Goal: Task Accomplishment & Management: Manage account settings

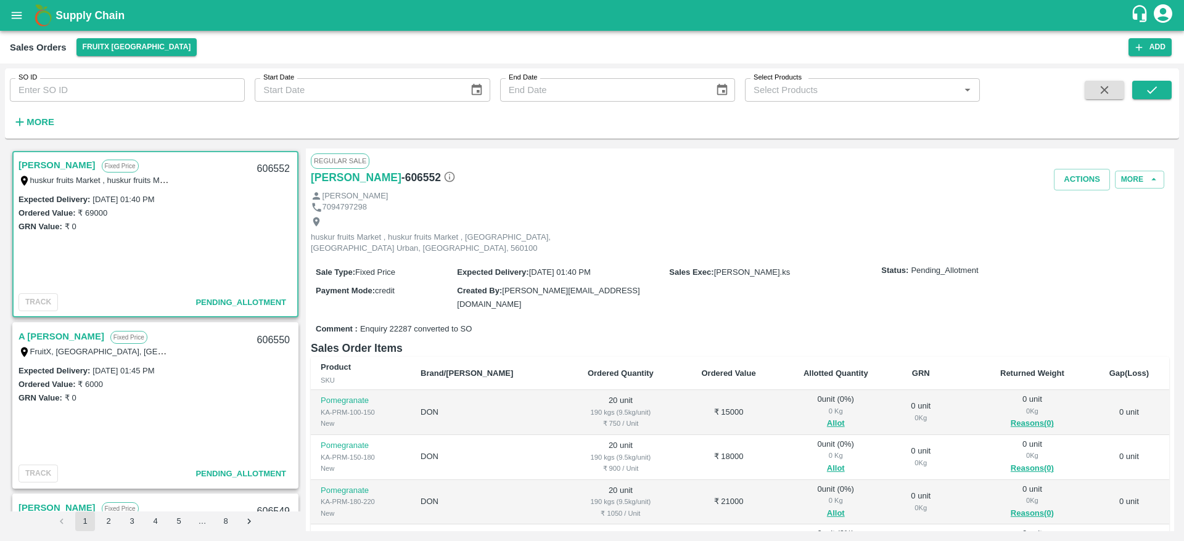
scroll to position [536, 0]
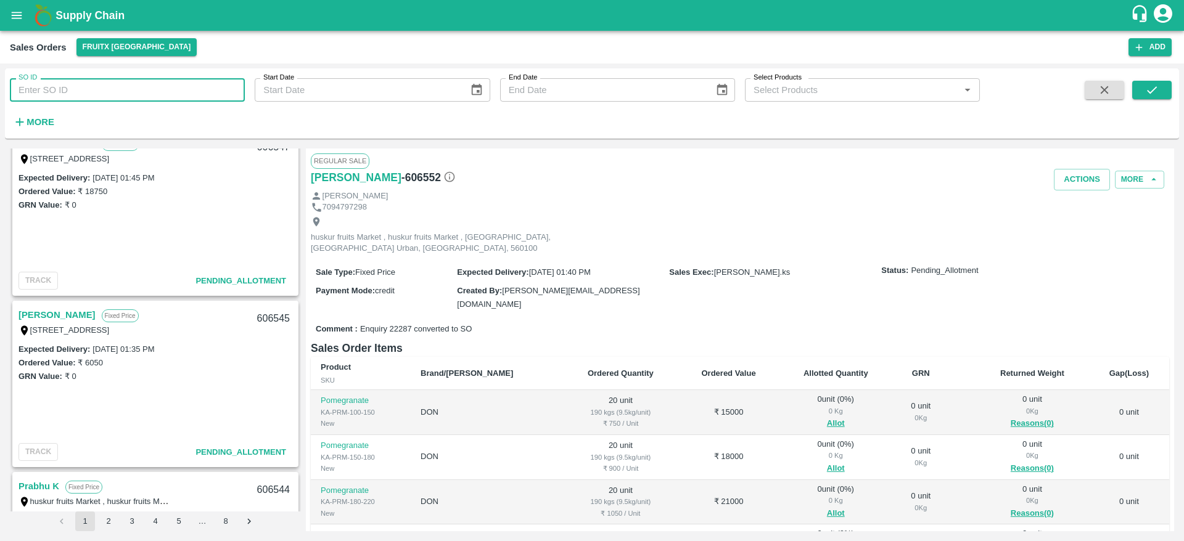
click at [110, 90] on input "SO ID" at bounding box center [127, 89] width 235 height 23
type input "606176"
click at [1143, 94] on button "submit" at bounding box center [1151, 90] width 39 height 19
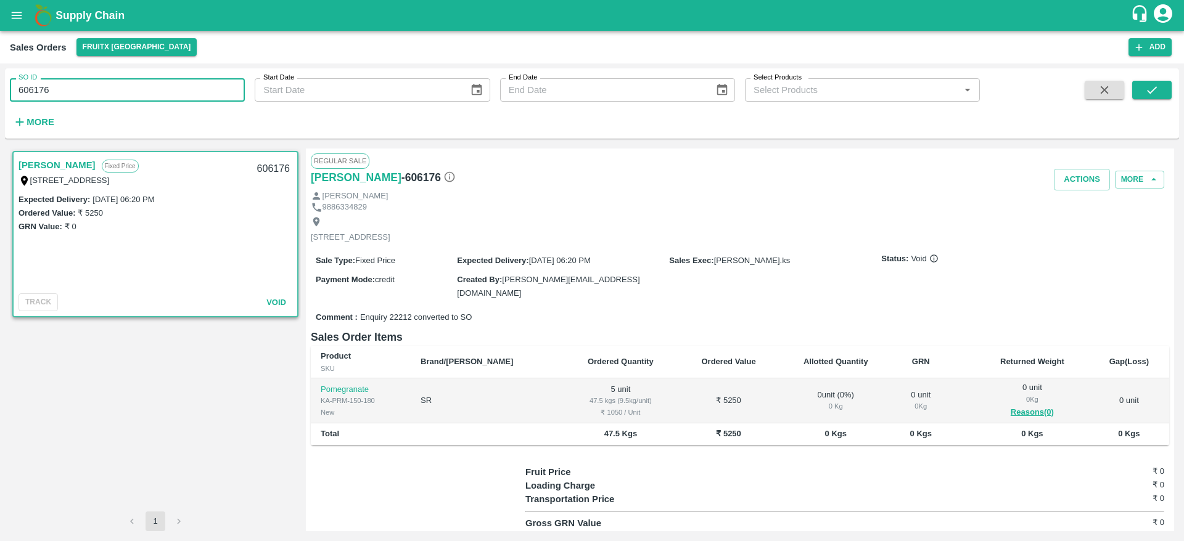
click at [84, 83] on input "606176" at bounding box center [127, 89] width 235 height 23
type input "606176"
type input "227346"
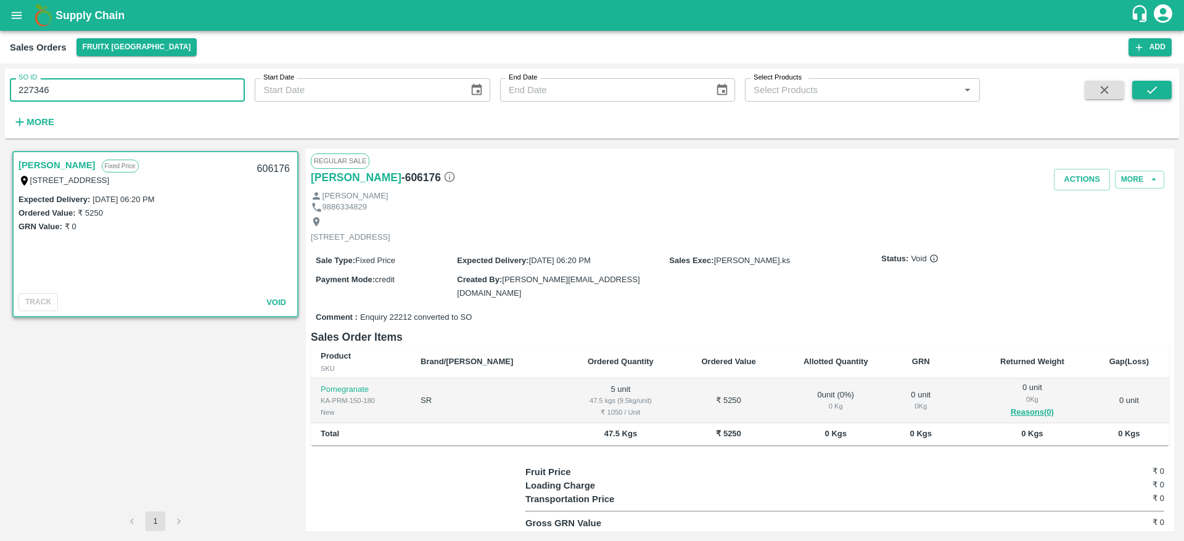
click at [1166, 96] on button "submit" at bounding box center [1151, 90] width 39 height 19
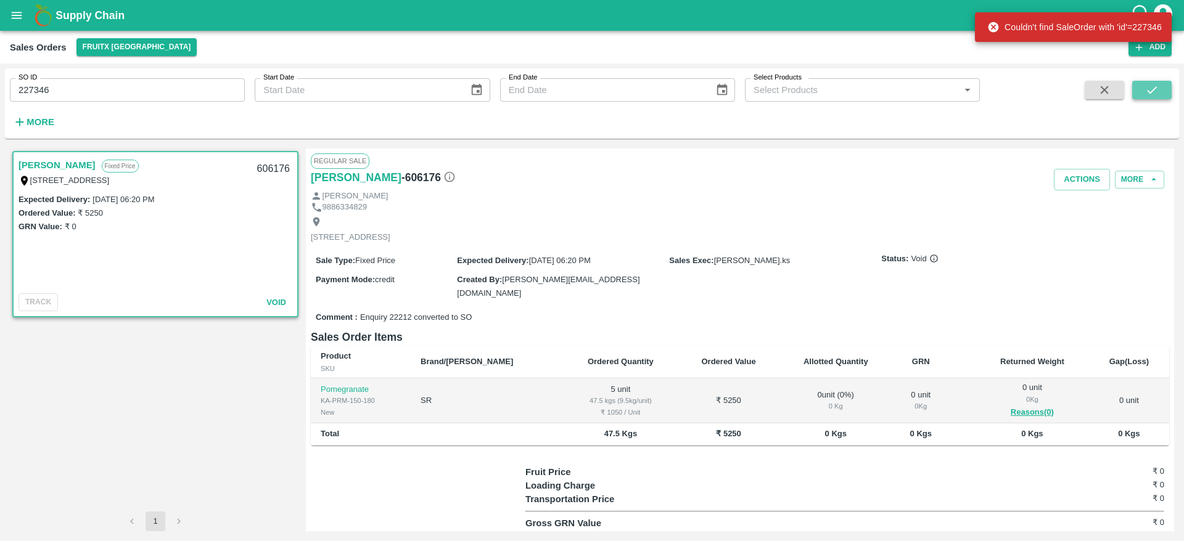
click at [1149, 94] on icon "submit" at bounding box center [1152, 90] width 14 height 14
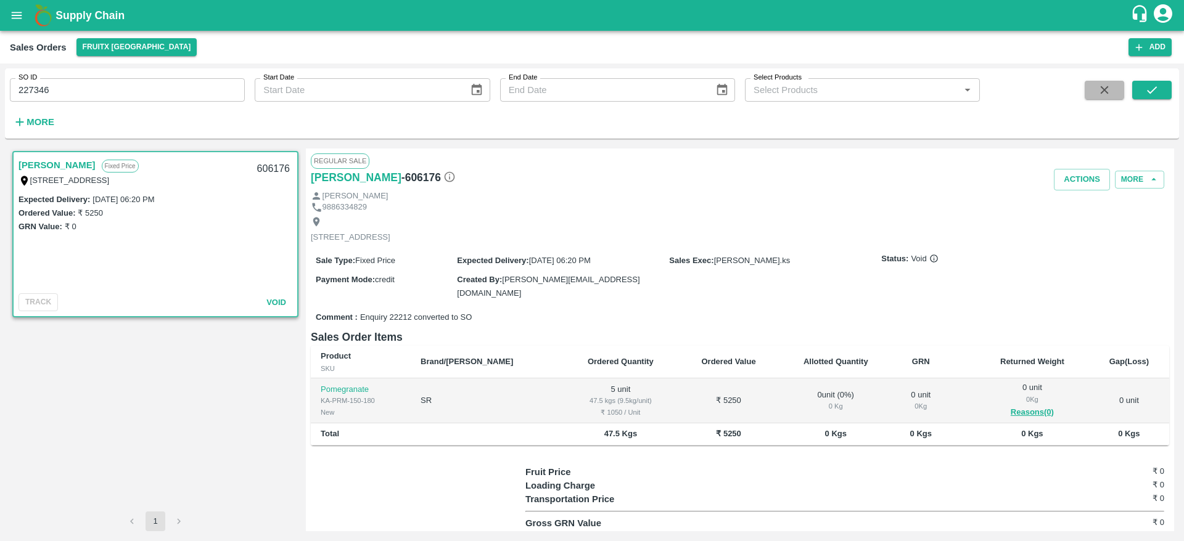
click at [1101, 94] on icon "button" at bounding box center [1105, 90] width 8 height 8
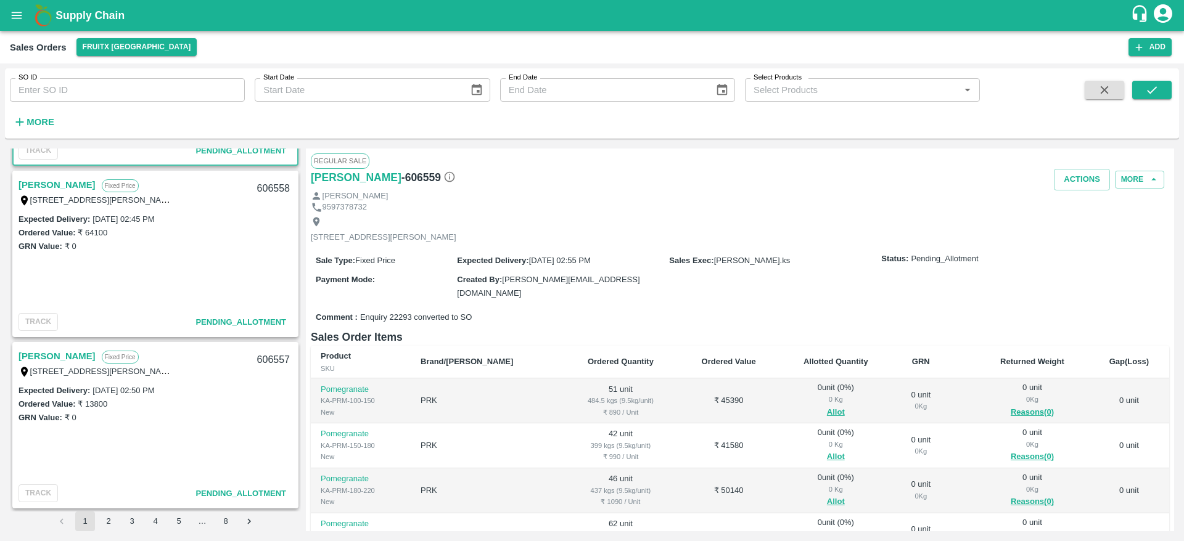
scroll to position [153, 0]
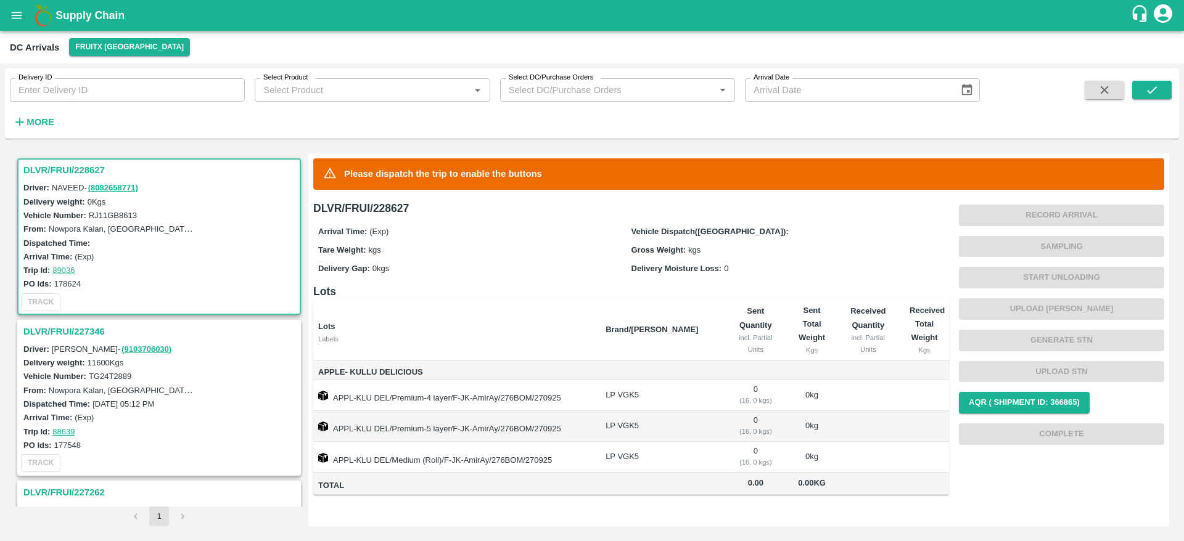
click at [68, 324] on h3 "DLVR/FRUI/227346" at bounding box center [160, 332] width 275 height 16
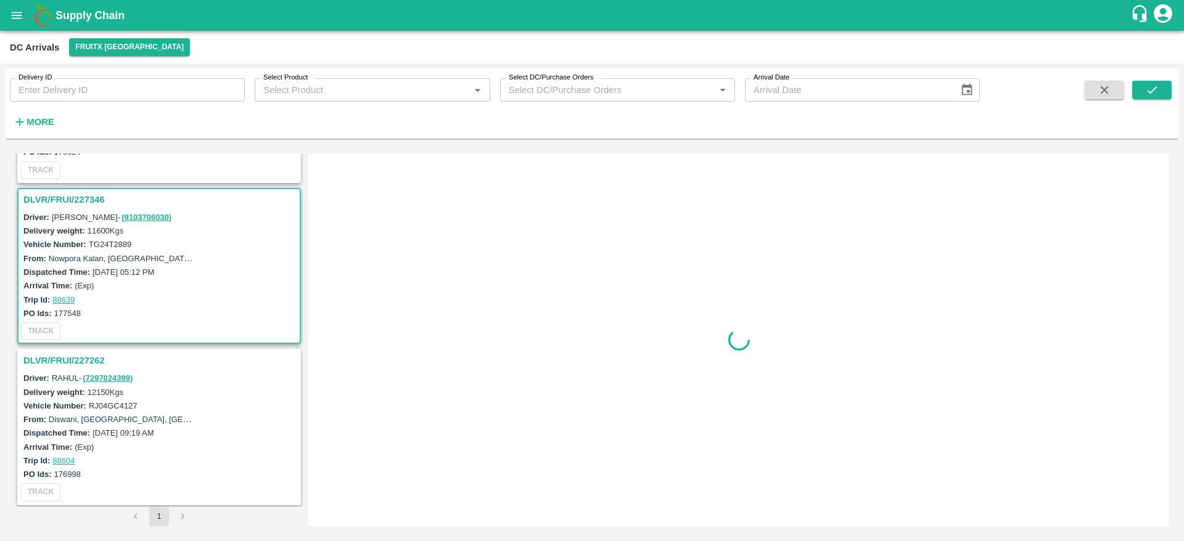
scroll to position [166, 0]
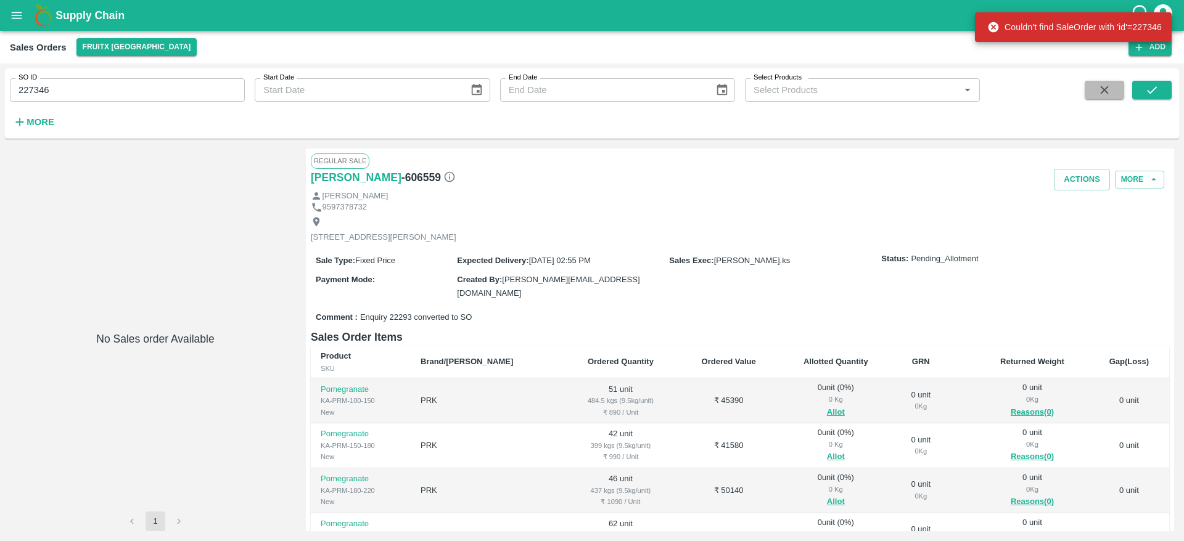
click at [1103, 96] on icon "button" at bounding box center [1105, 90] width 14 height 14
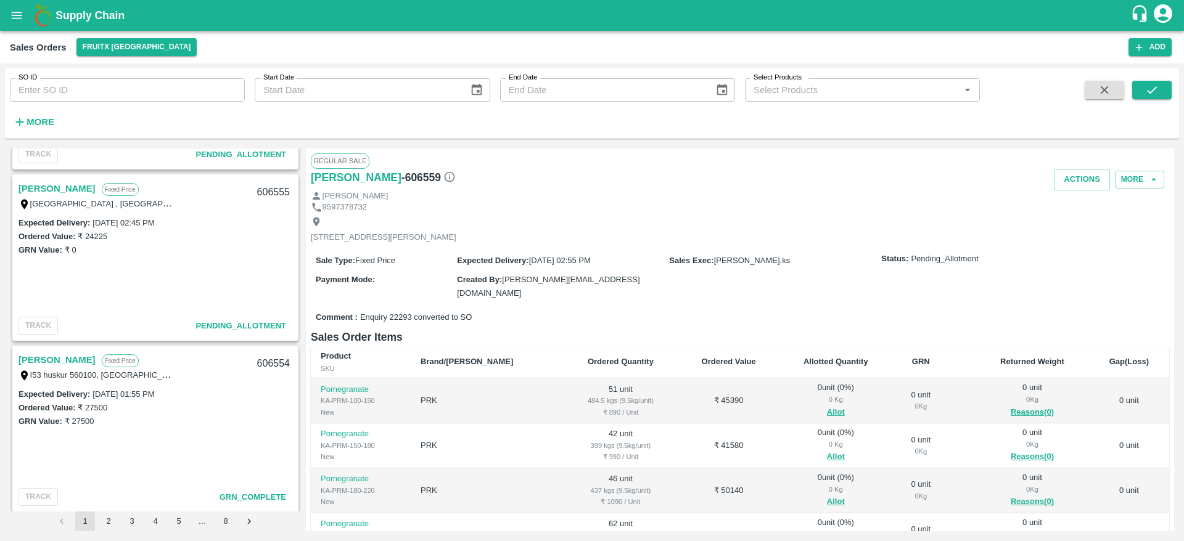
scroll to position [662, 0]
click at [54, 191] on link "[PERSON_NAME]" at bounding box center [57, 189] width 77 height 16
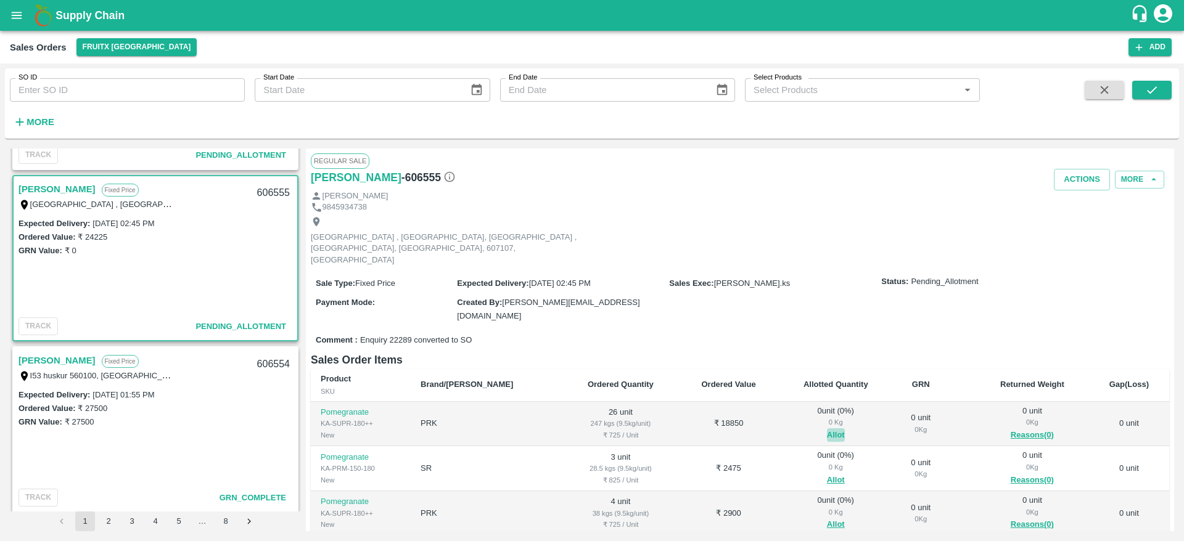
click at [827, 429] on button "Allot" at bounding box center [836, 436] width 18 height 14
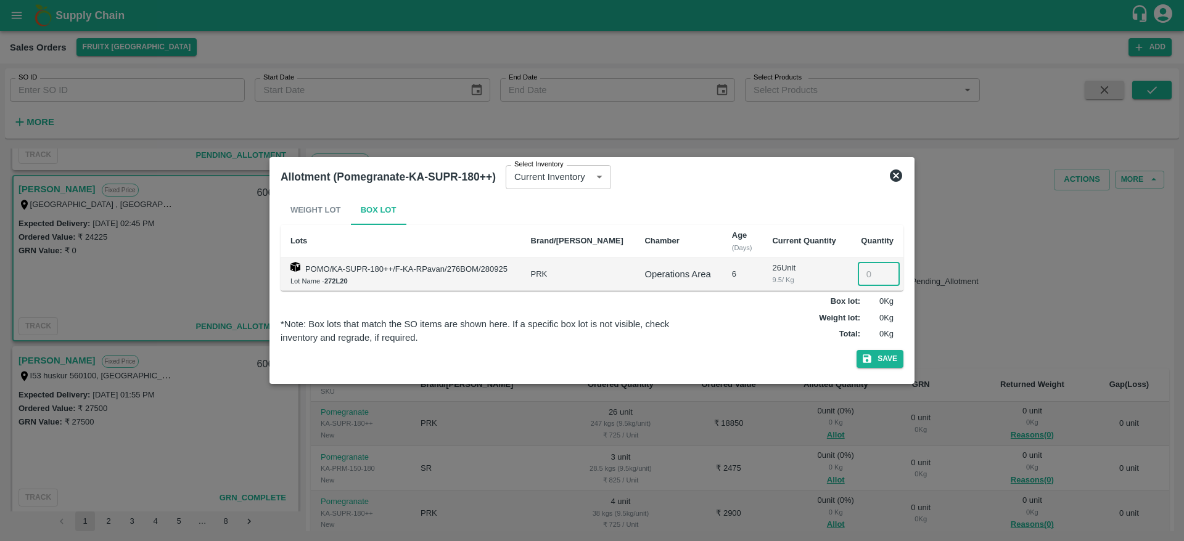
click at [859, 274] on input "number" at bounding box center [879, 274] width 42 height 23
type input "26"
click at [857, 350] on button "Save" at bounding box center [880, 359] width 47 height 18
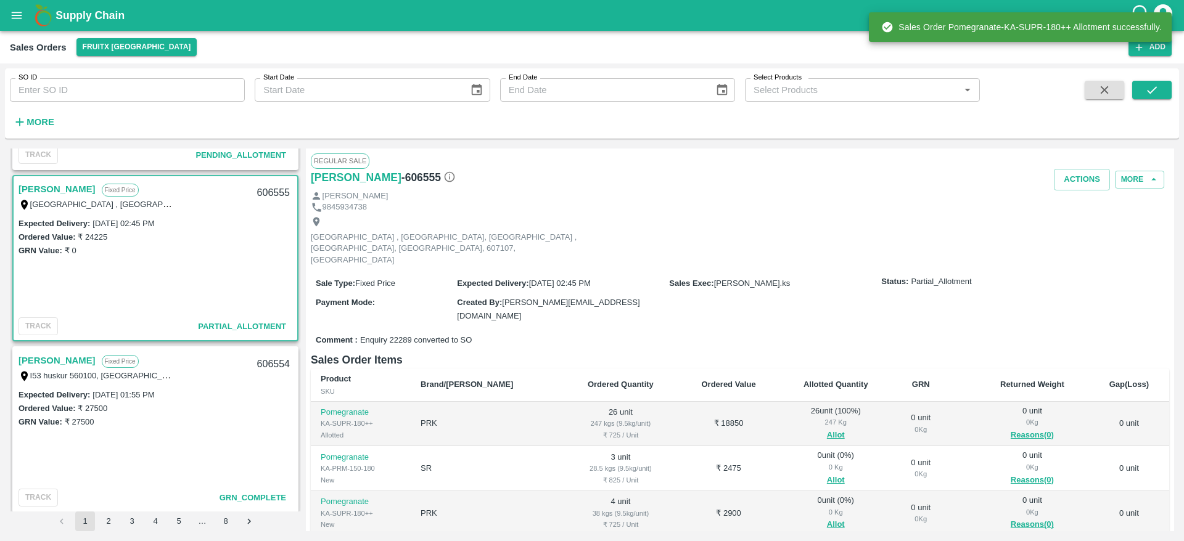
scroll to position [63, 0]
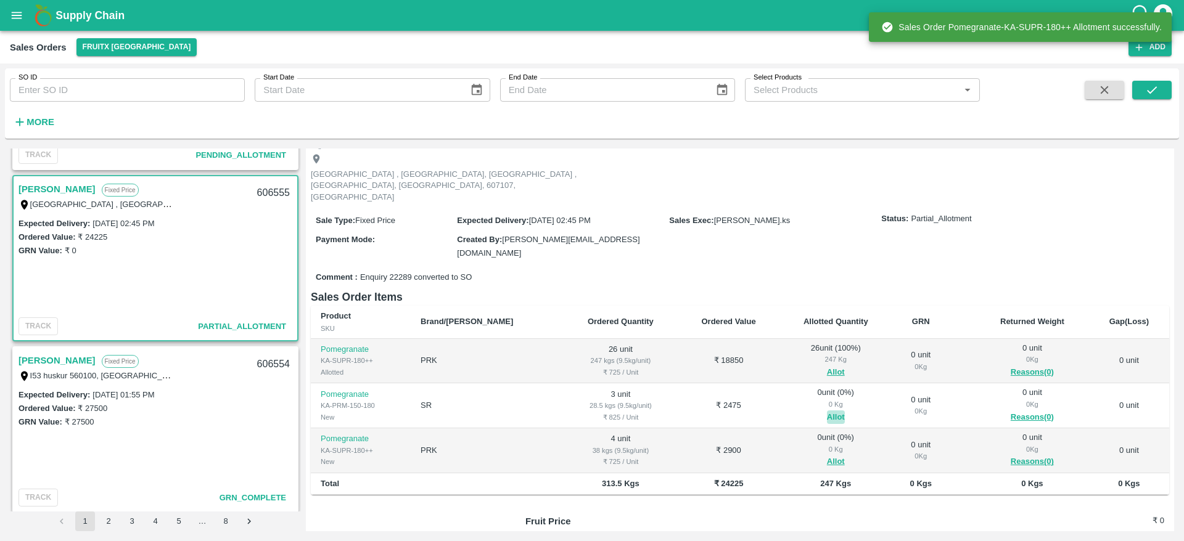
click at [827, 411] on button "Allot" at bounding box center [836, 418] width 18 height 14
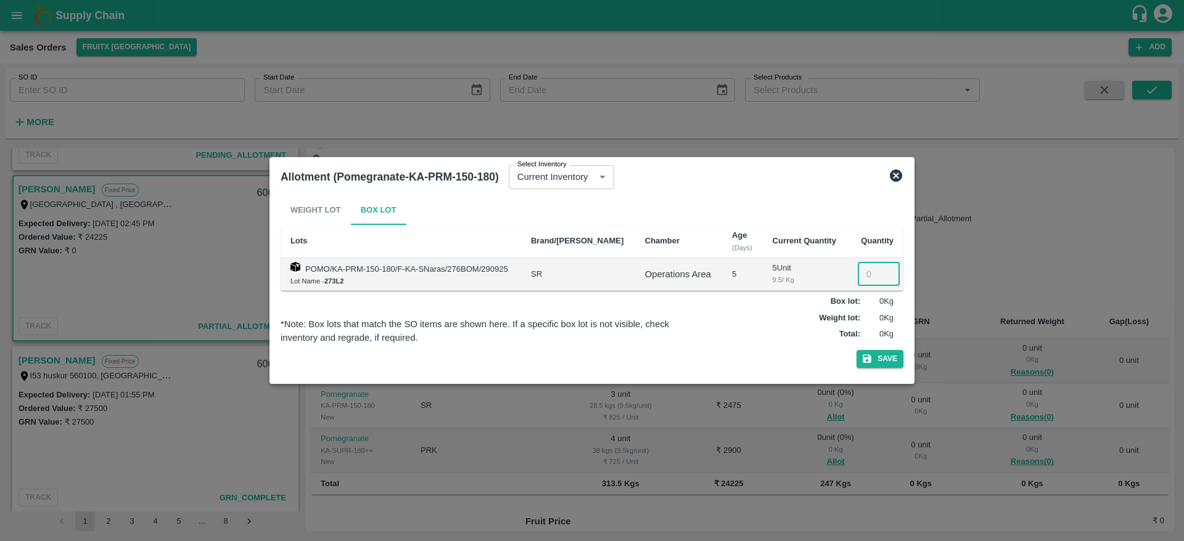
click at [860, 282] on input "number" at bounding box center [879, 274] width 42 height 23
type input "3"
click at [857, 350] on button "Save" at bounding box center [880, 359] width 47 height 18
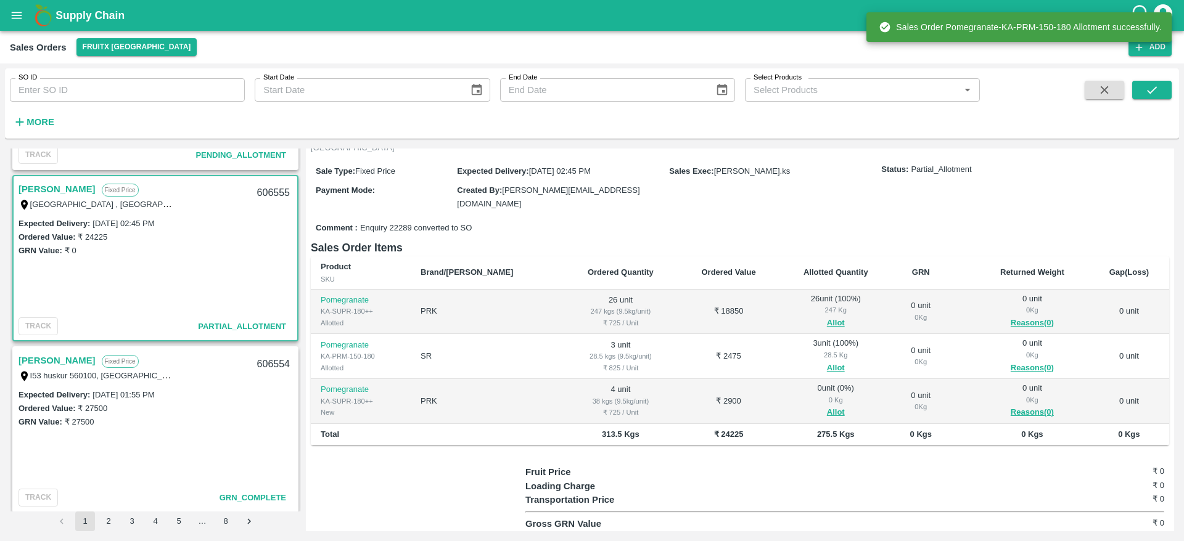
scroll to position [115, 0]
click at [827, 403] on button "Allot" at bounding box center [836, 410] width 18 height 14
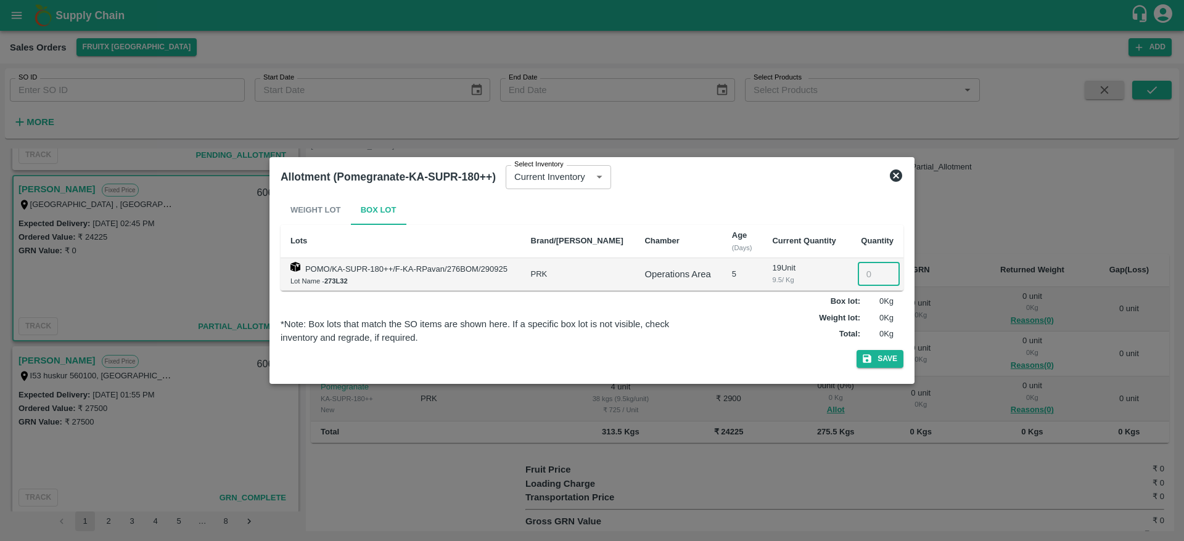
click at [864, 273] on input "number" at bounding box center [879, 274] width 42 height 23
type input "4"
click at [857, 350] on button "Save" at bounding box center [880, 359] width 47 height 18
click at [894, 358] on button "Save" at bounding box center [880, 359] width 47 height 18
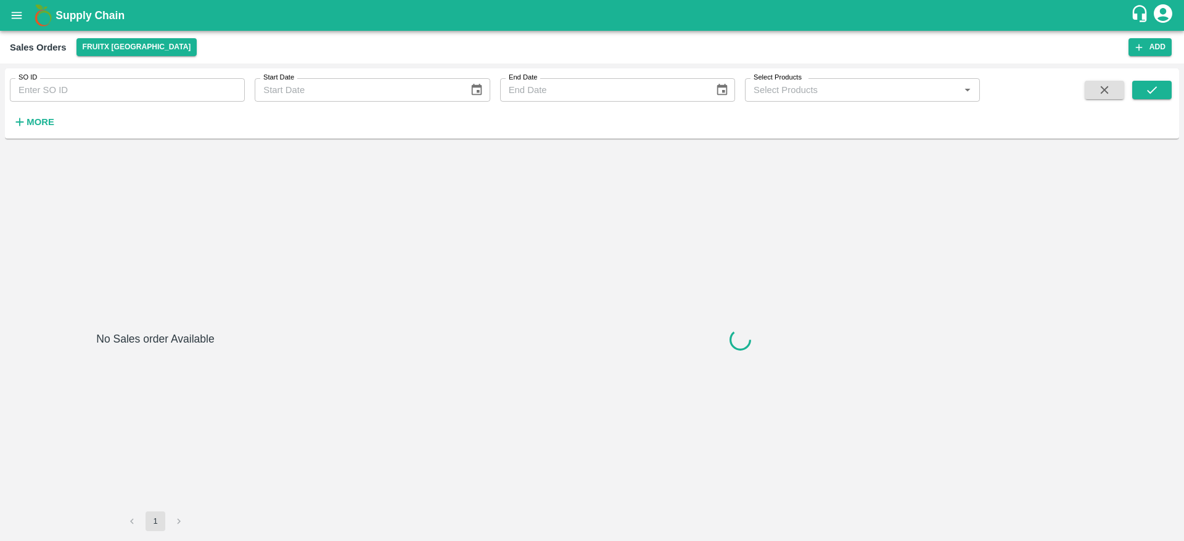
type input "227346"
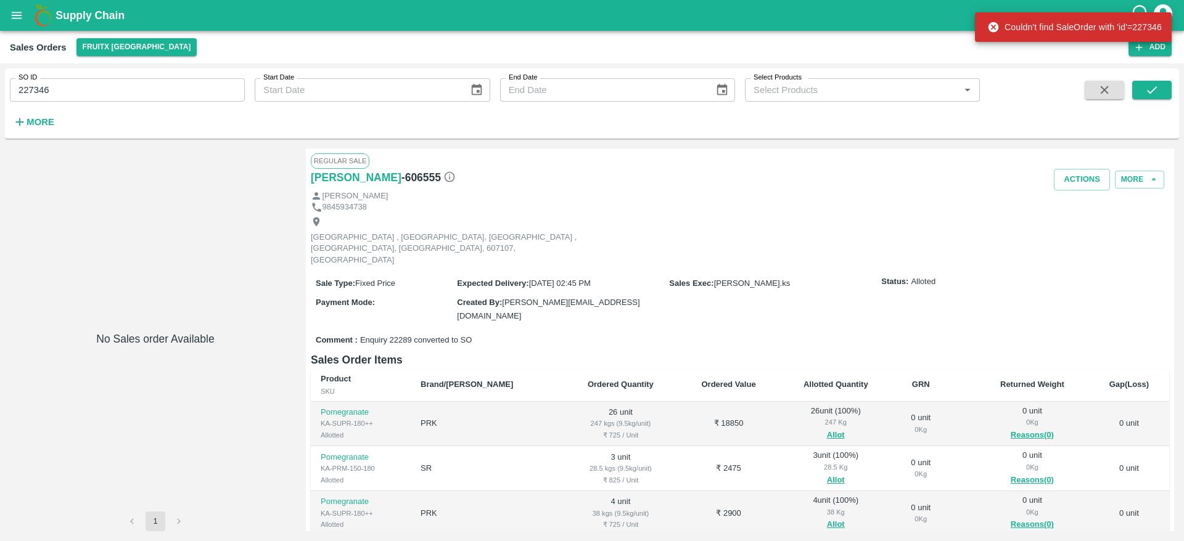
click at [1104, 101] on span at bounding box center [1104, 106] width 49 height 51
click at [1101, 93] on icon "button" at bounding box center [1105, 90] width 8 height 8
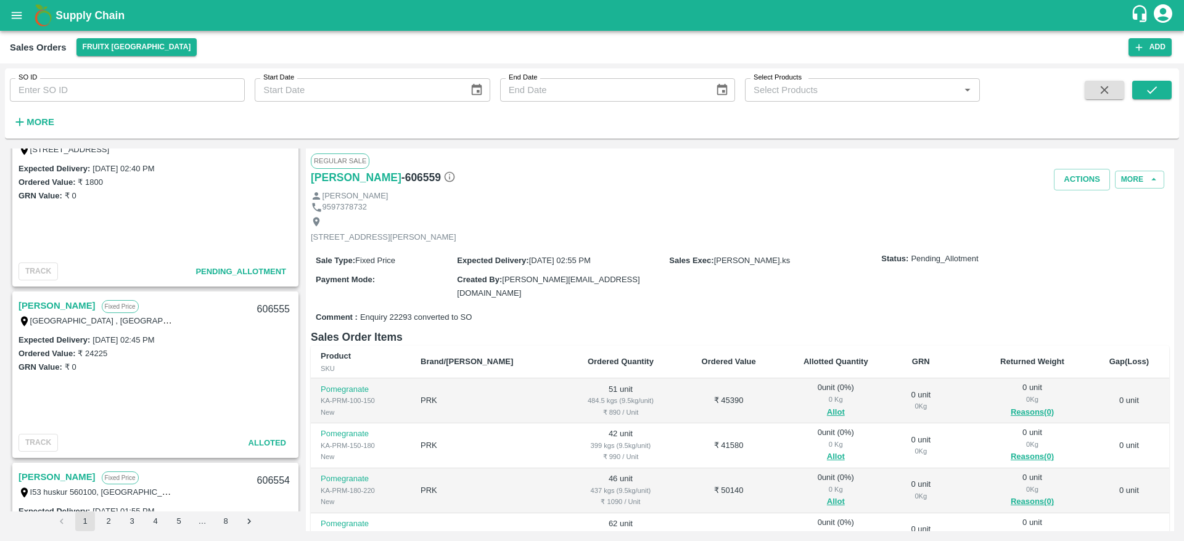
scroll to position [551, 0]
click at [61, 295] on link "[PERSON_NAME]" at bounding box center [57, 300] width 77 height 16
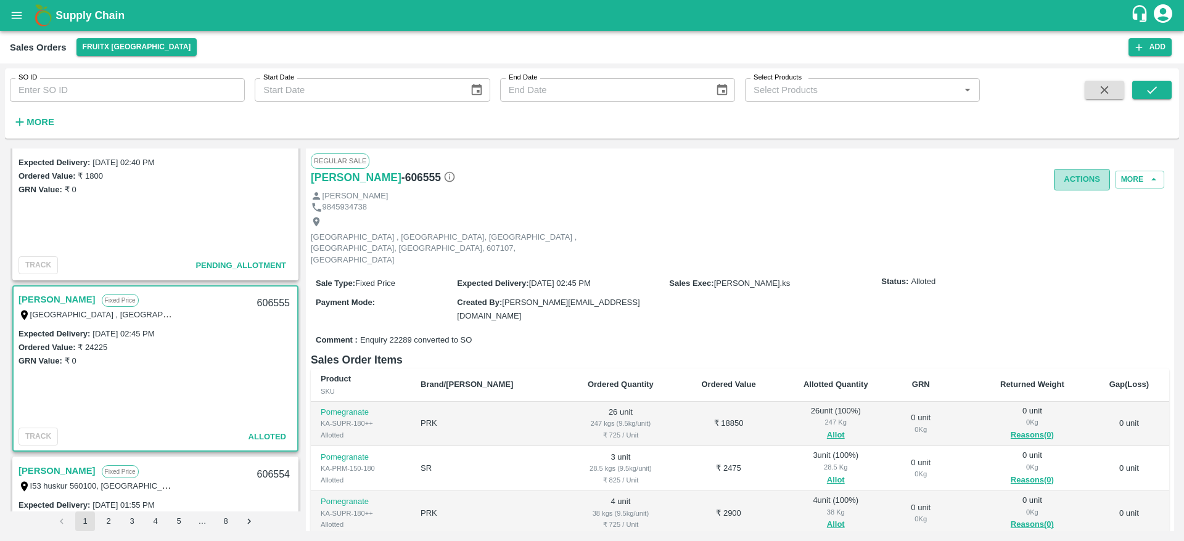
click at [1092, 170] on button "Actions" at bounding box center [1082, 180] width 56 height 22
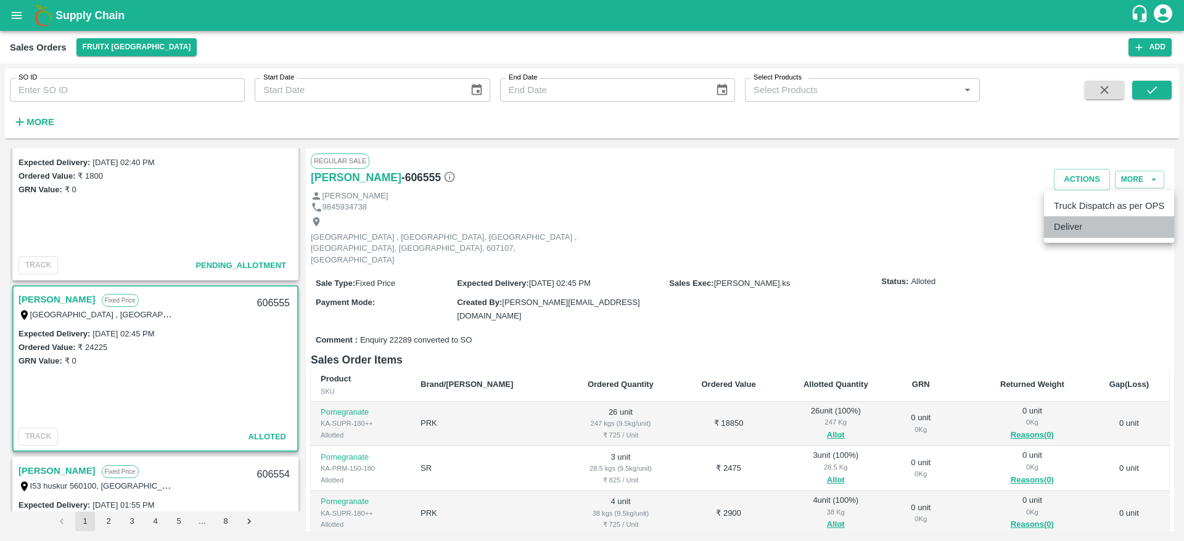
click at [1064, 237] on li "Deliver" at bounding box center [1109, 226] width 130 height 21
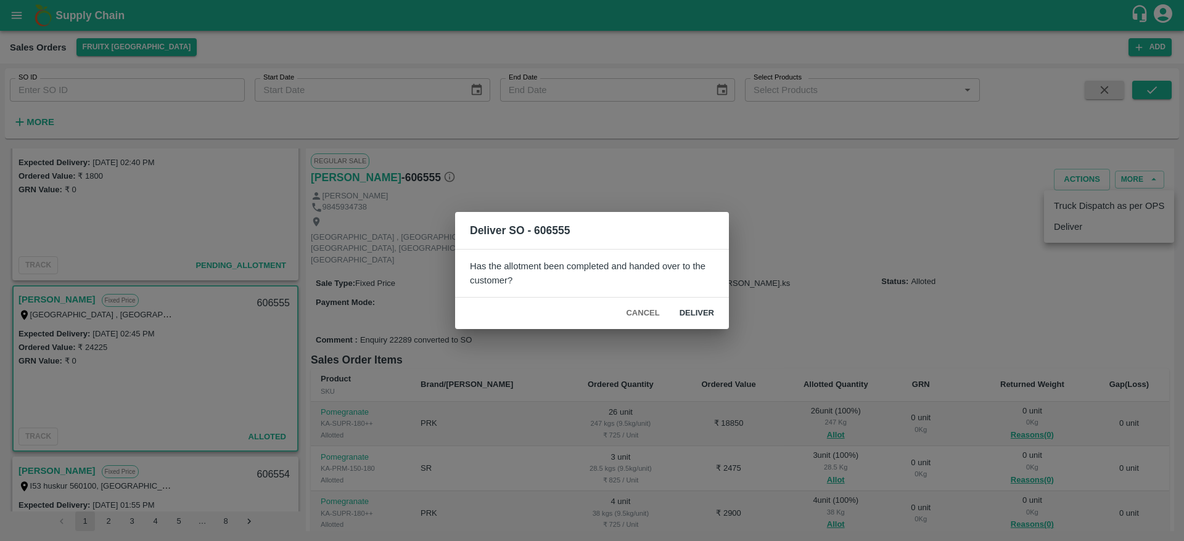
click at [706, 323] on button "Deliver" at bounding box center [697, 314] width 54 height 22
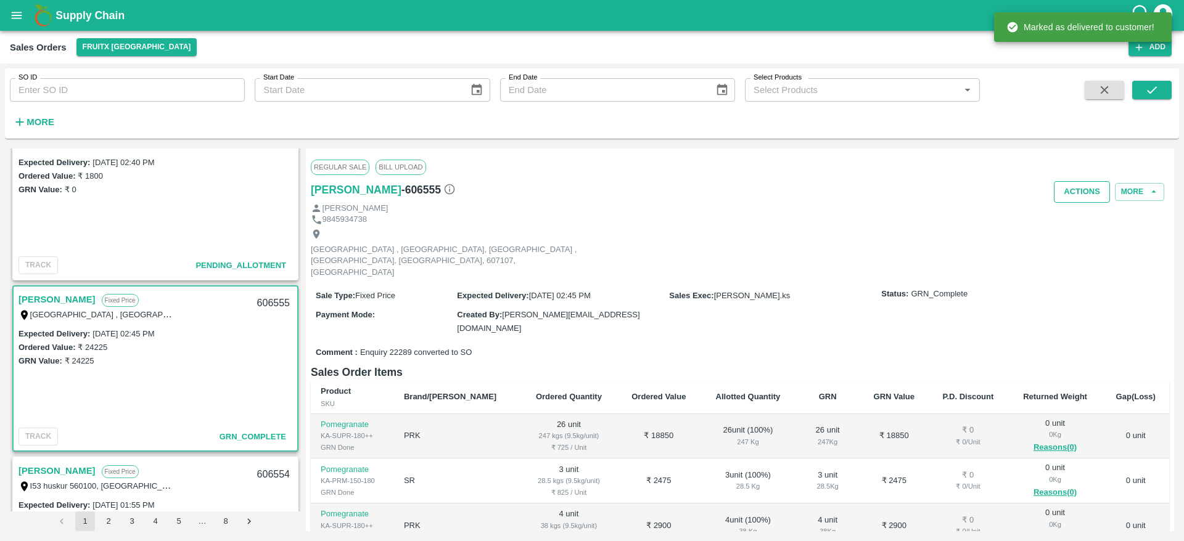
click at [1077, 199] on button "Actions" at bounding box center [1082, 192] width 56 height 22
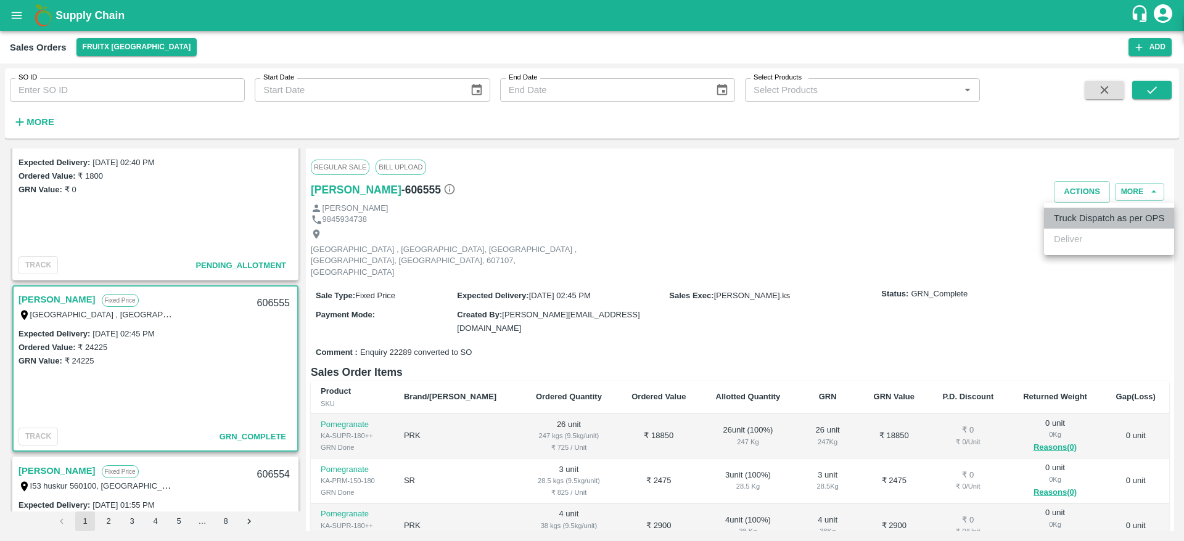
click at [1085, 216] on li "Truck Dispatch as per OPS" at bounding box center [1109, 218] width 130 height 21
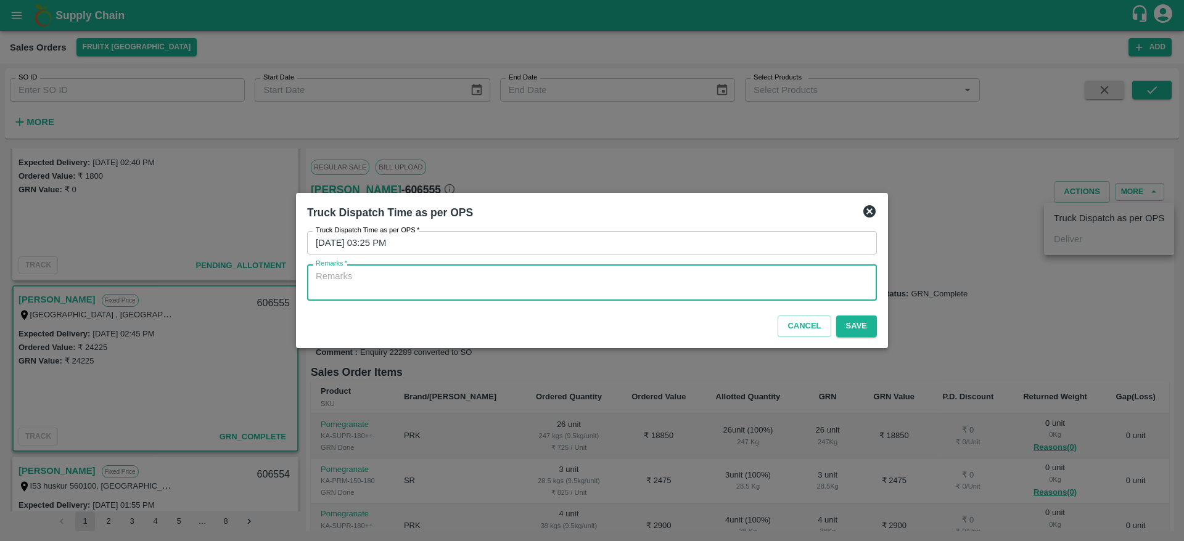
click at [763, 288] on textarea "Remarks   *" at bounding box center [592, 283] width 553 height 26
type textarea "otd"
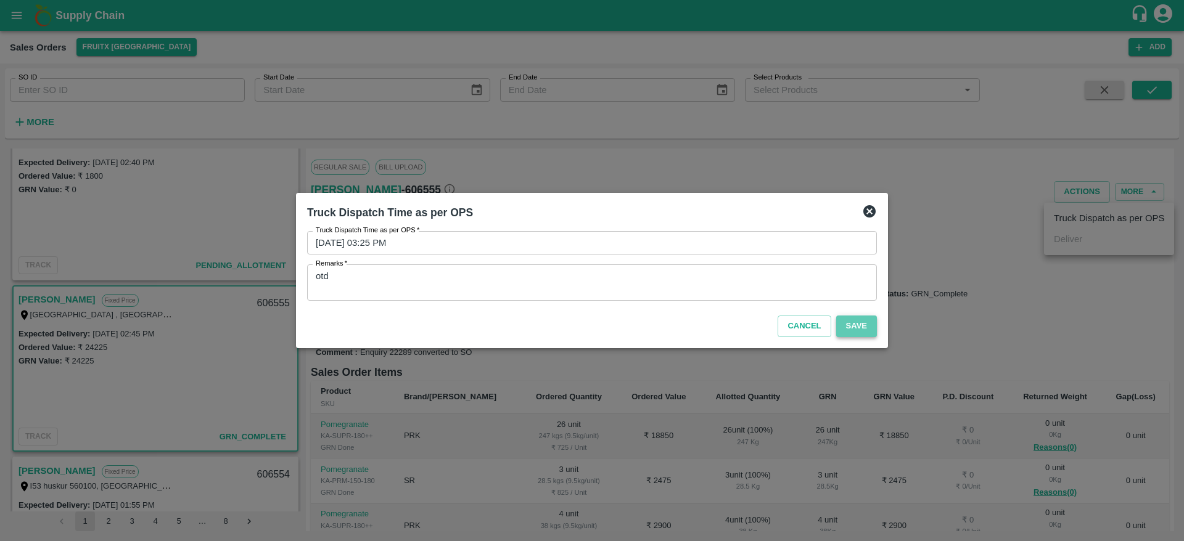
click at [866, 323] on button "Save" at bounding box center [856, 327] width 41 height 22
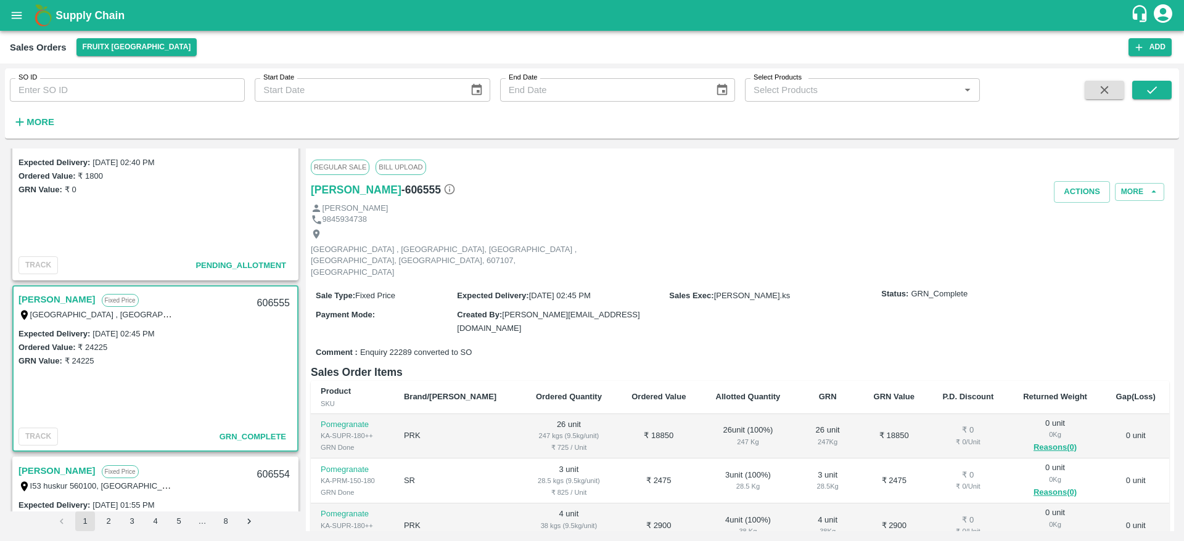
click at [271, 303] on div "606555" at bounding box center [273, 303] width 47 height 29
copy div "606555"
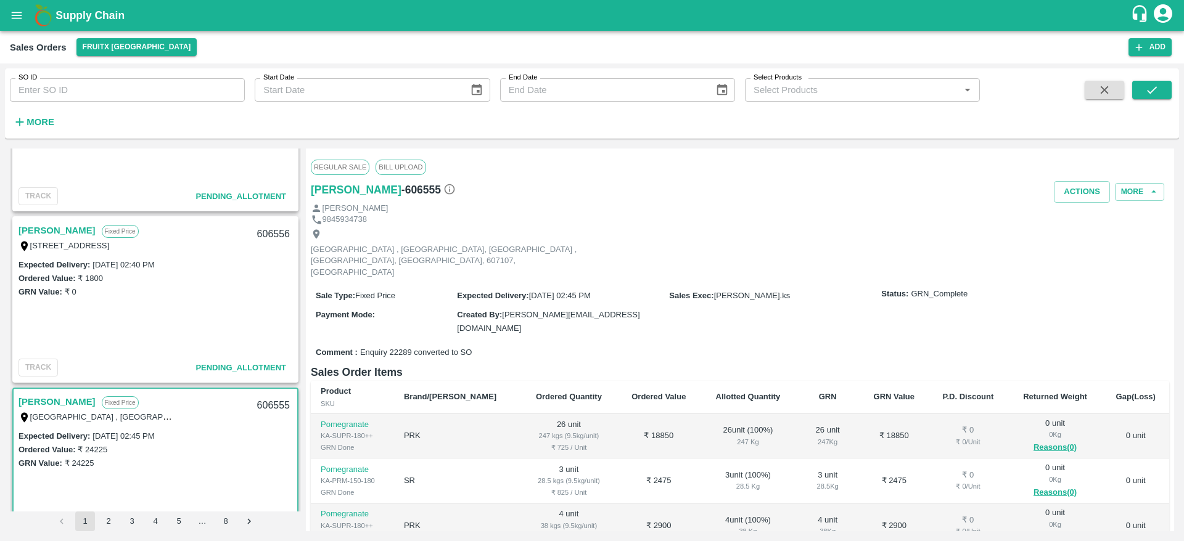
click at [55, 223] on link "[PERSON_NAME]" at bounding box center [57, 231] width 77 height 16
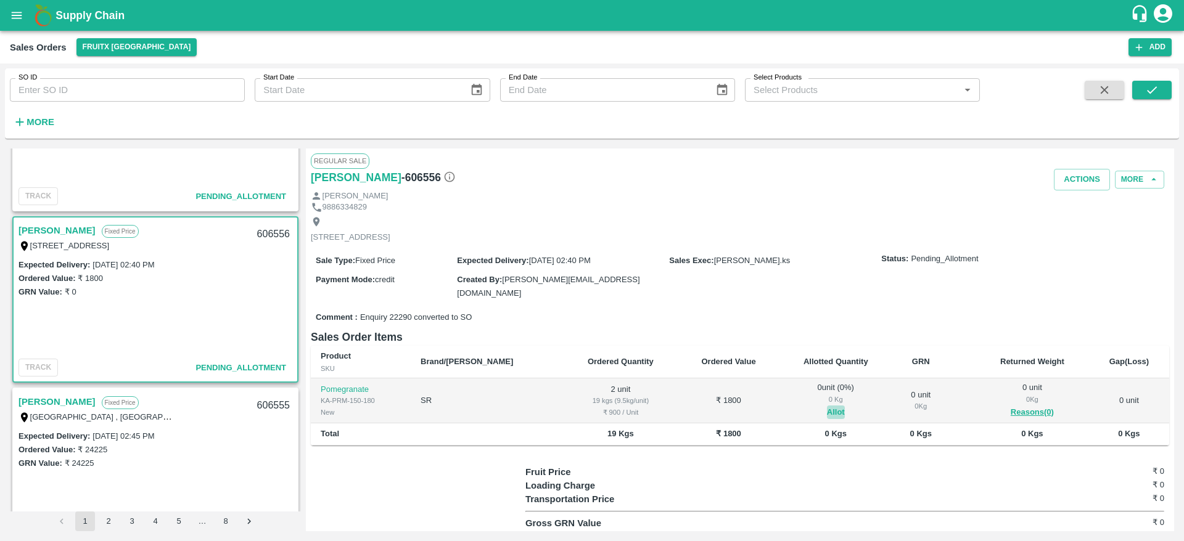
click at [827, 413] on button "Allot" at bounding box center [836, 413] width 18 height 14
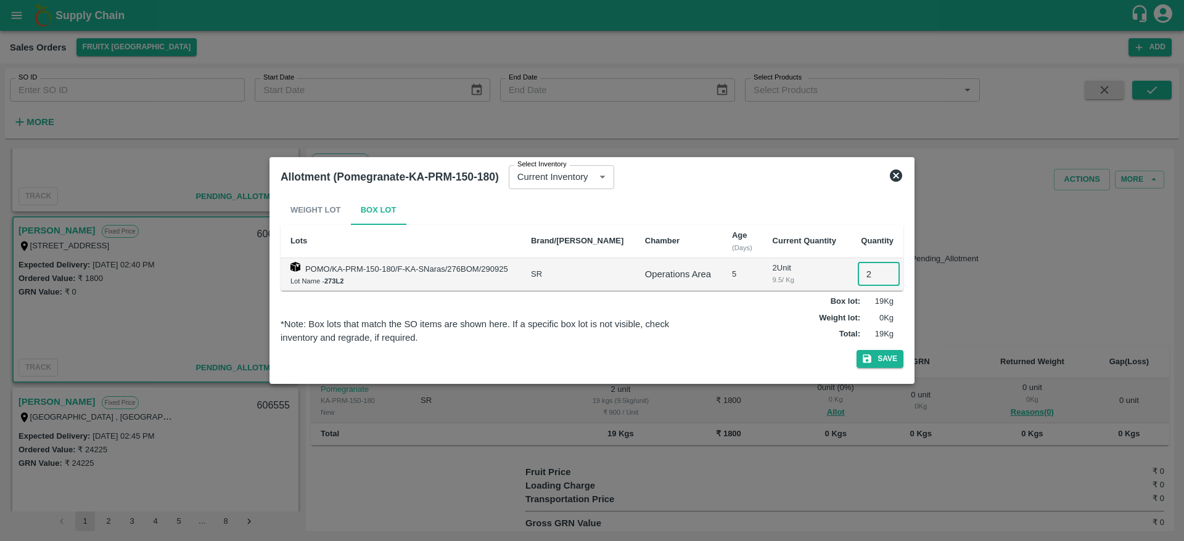
click at [870, 279] on input "2" at bounding box center [879, 274] width 42 height 23
type input "2"
click at [857, 350] on button "Save" at bounding box center [880, 359] width 47 height 18
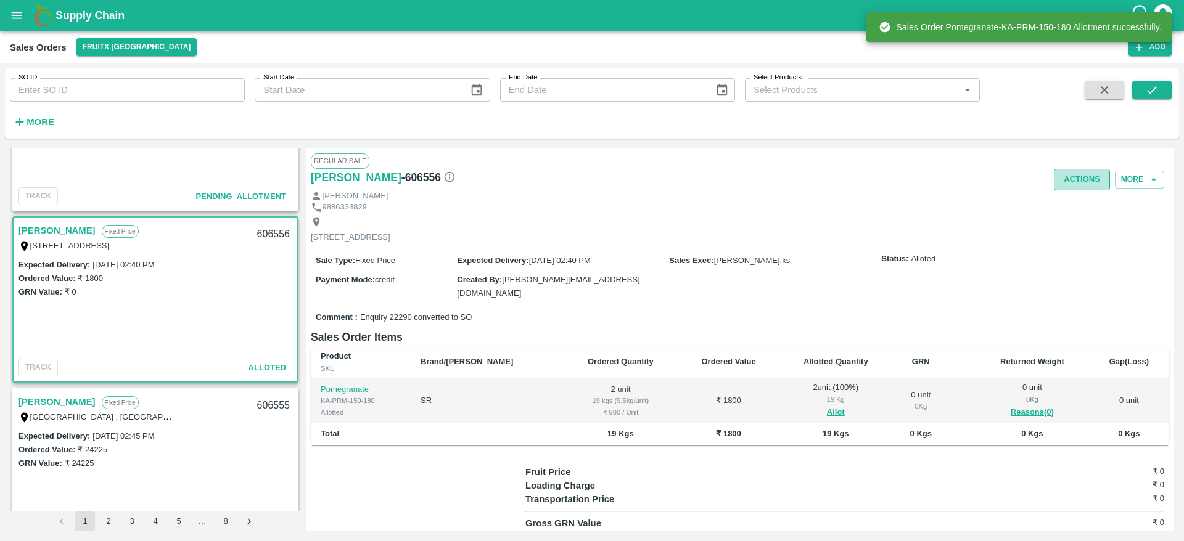
click at [1080, 173] on button "Actions" at bounding box center [1082, 180] width 56 height 22
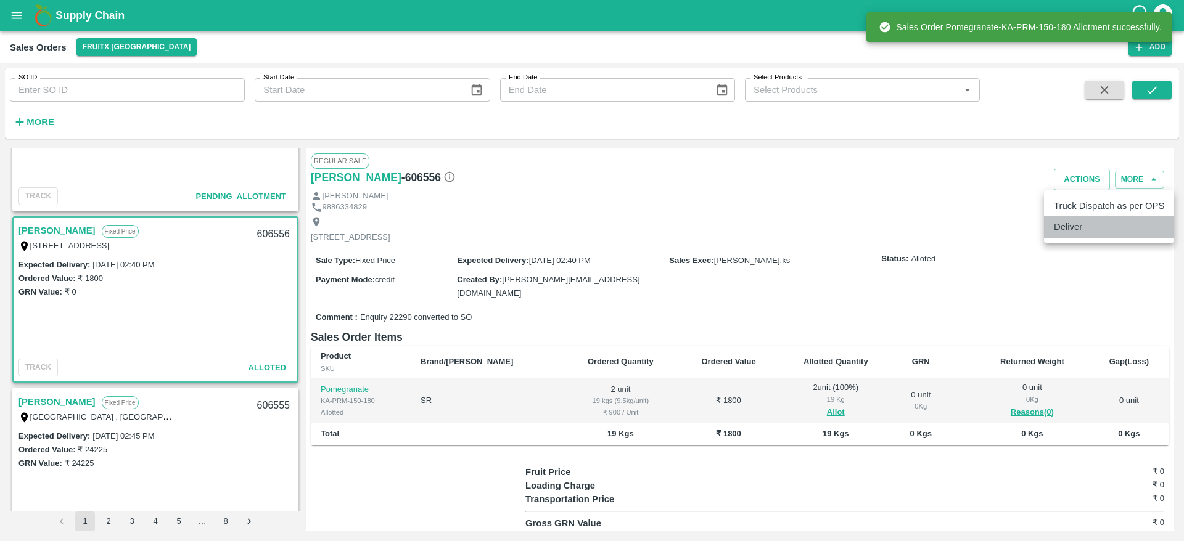
click at [1078, 223] on li "Deliver" at bounding box center [1109, 226] width 130 height 21
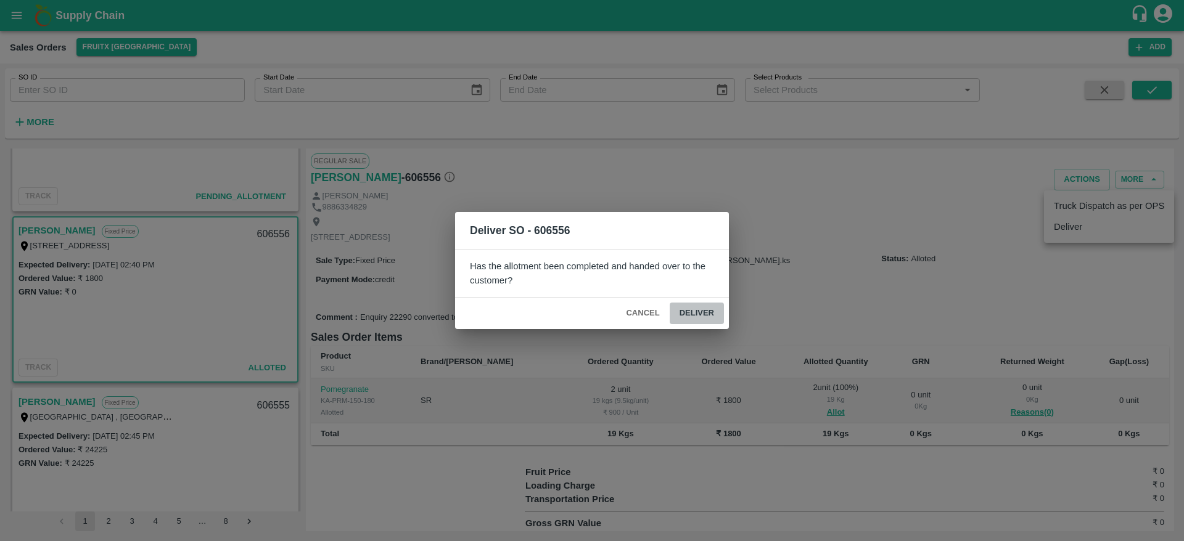
click at [691, 305] on button "Deliver" at bounding box center [697, 314] width 54 height 22
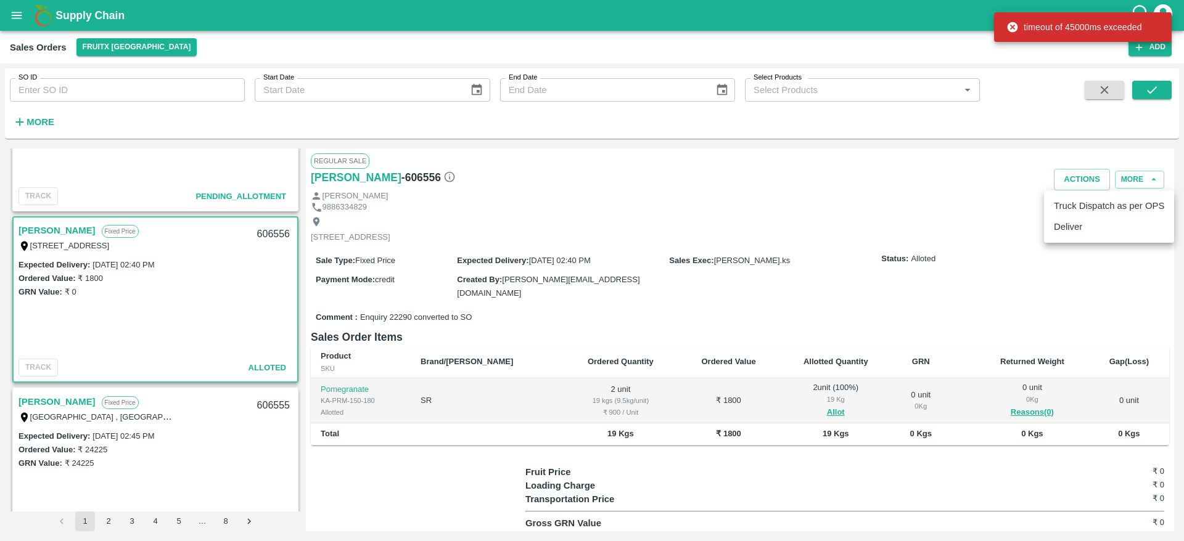
click at [1067, 230] on li "Deliver" at bounding box center [1109, 226] width 130 height 21
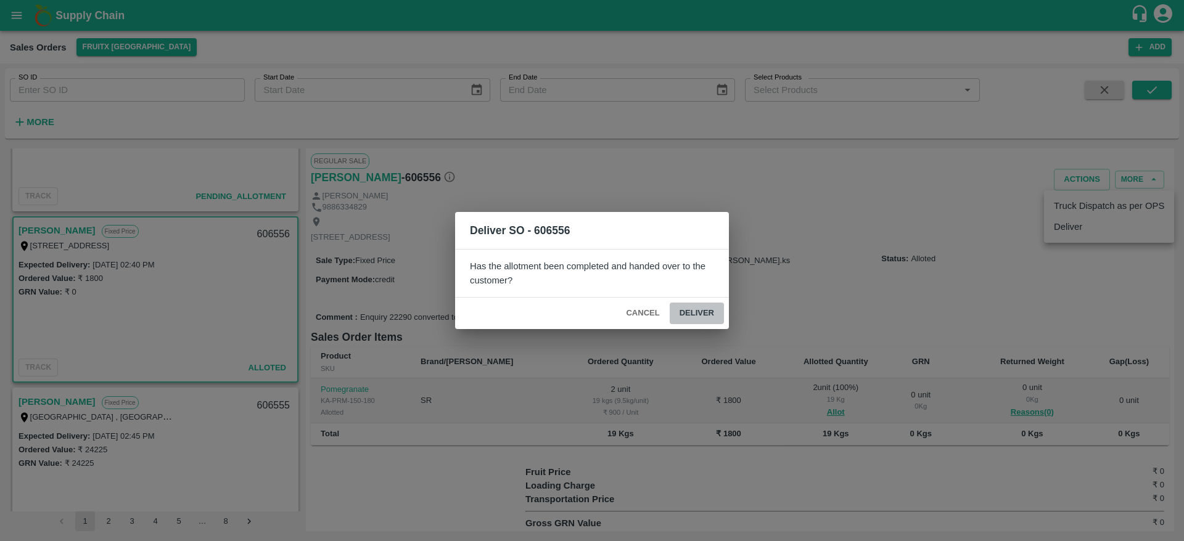
click at [688, 314] on button "Deliver" at bounding box center [697, 314] width 54 height 22
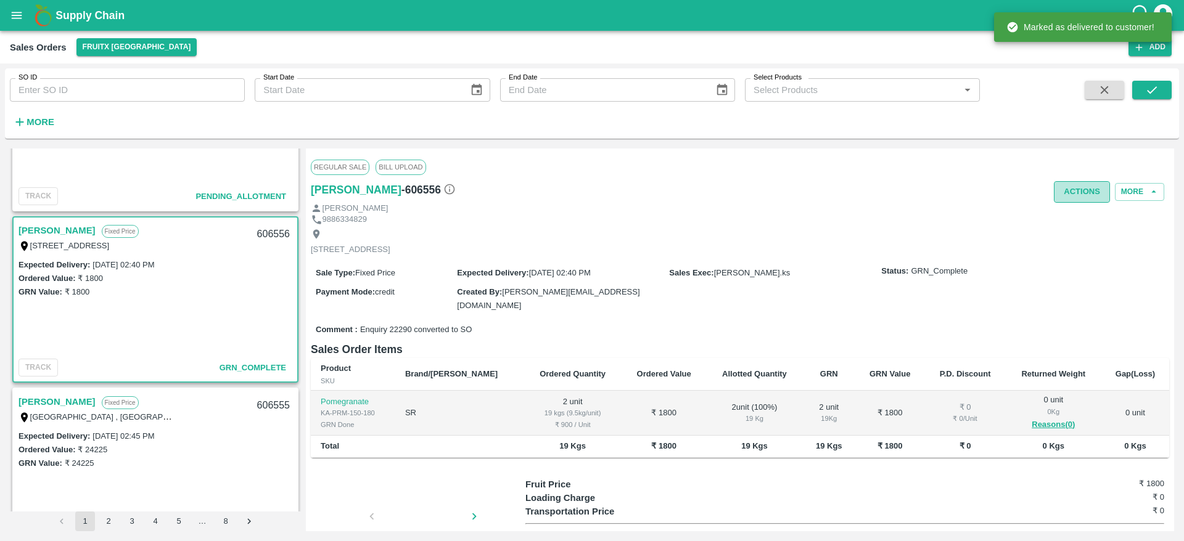
click at [1062, 197] on button "Actions" at bounding box center [1082, 192] width 56 height 22
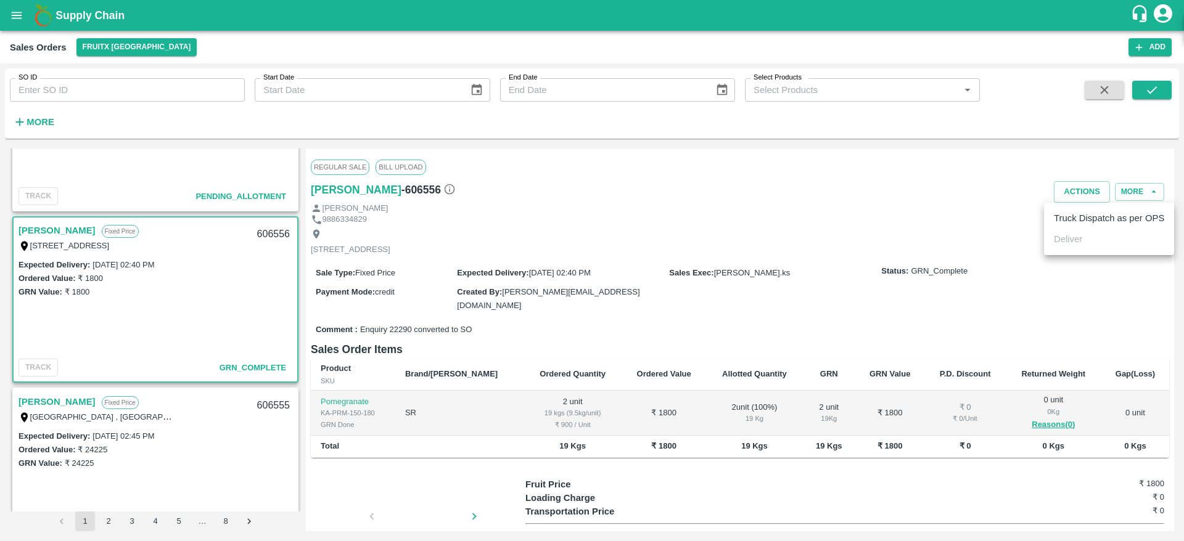
click at [1092, 229] on ul "Truck Dispatch as per OPS Deliver" at bounding box center [1109, 229] width 130 height 52
click at [1092, 226] on li "Truck Dispatch as per OPS" at bounding box center [1109, 218] width 130 height 21
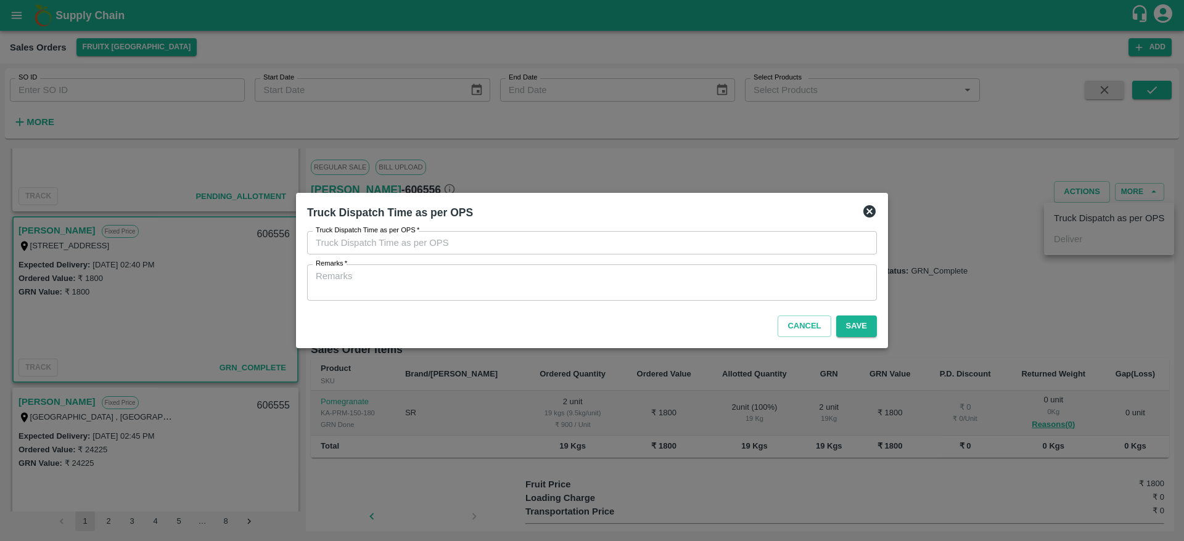
type input "04/10/2025 03:27 PM"
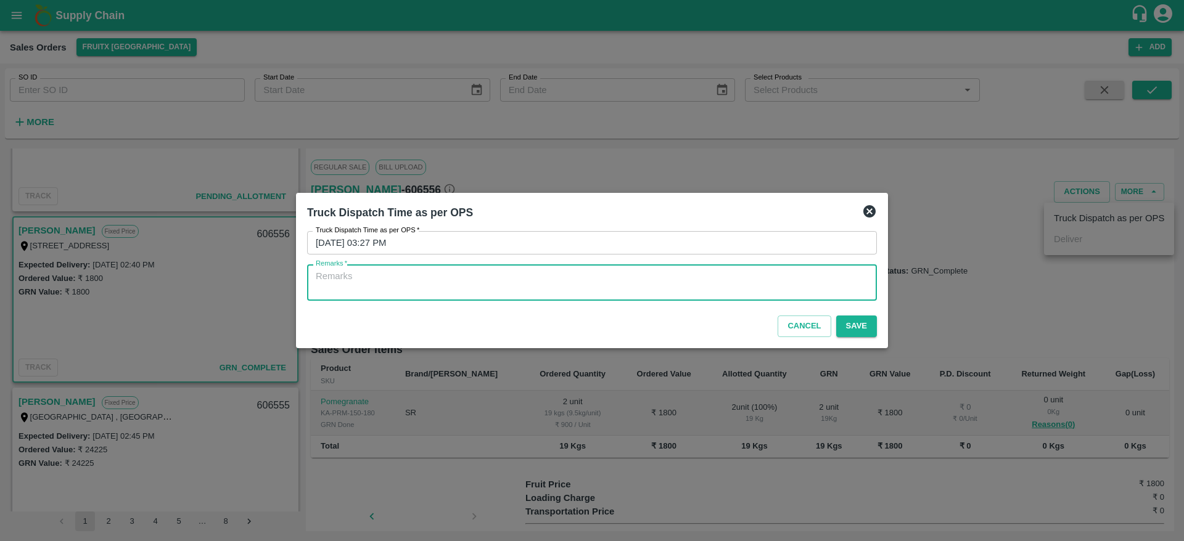
click at [798, 282] on textarea "Remarks   *" at bounding box center [592, 283] width 553 height 26
type textarea "OTD"
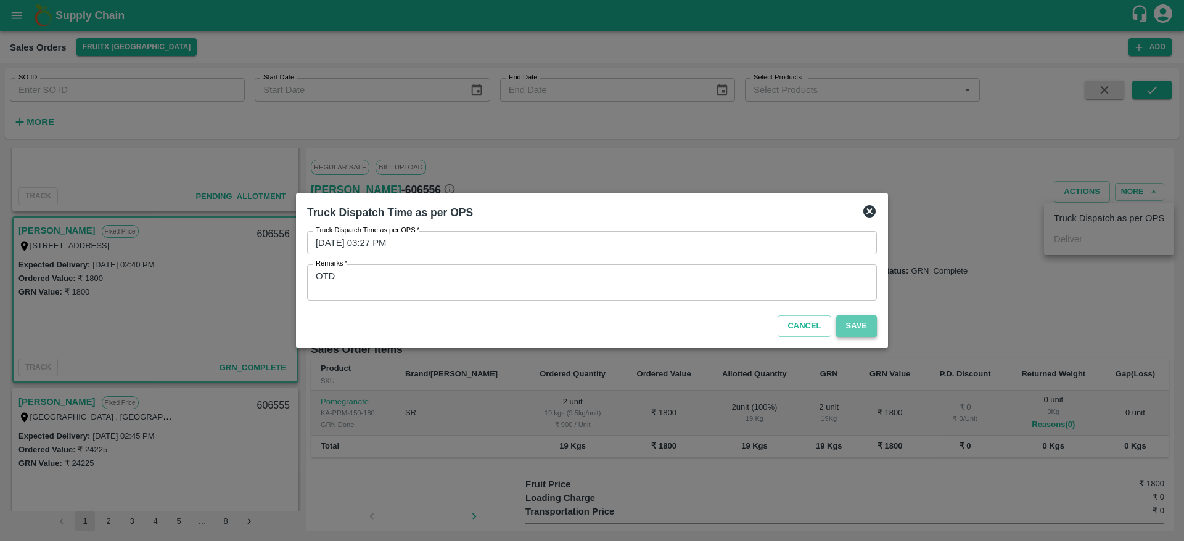
click at [858, 326] on button "Save" at bounding box center [856, 327] width 41 height 22
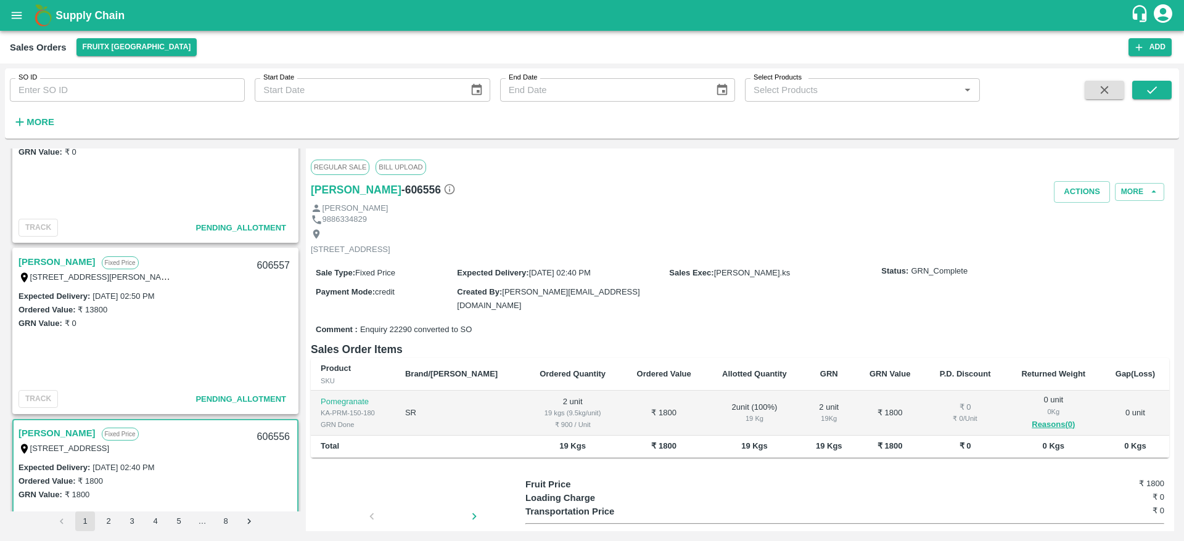
scroll to position [244, 0]
click at [59, 263] on link "[PERSON_NAME]" at bounding box center [57, 264] width 77 height 16
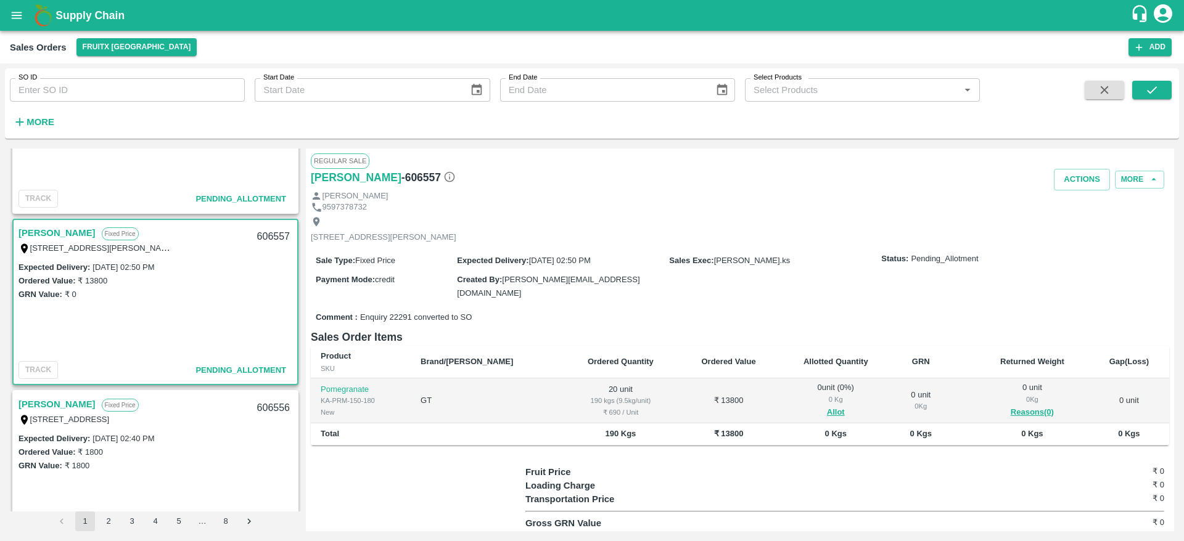
scroll to position [274, 0]
click at [827, 413] on button "Allot" at bounding box center [836, 413] width 18 height 14
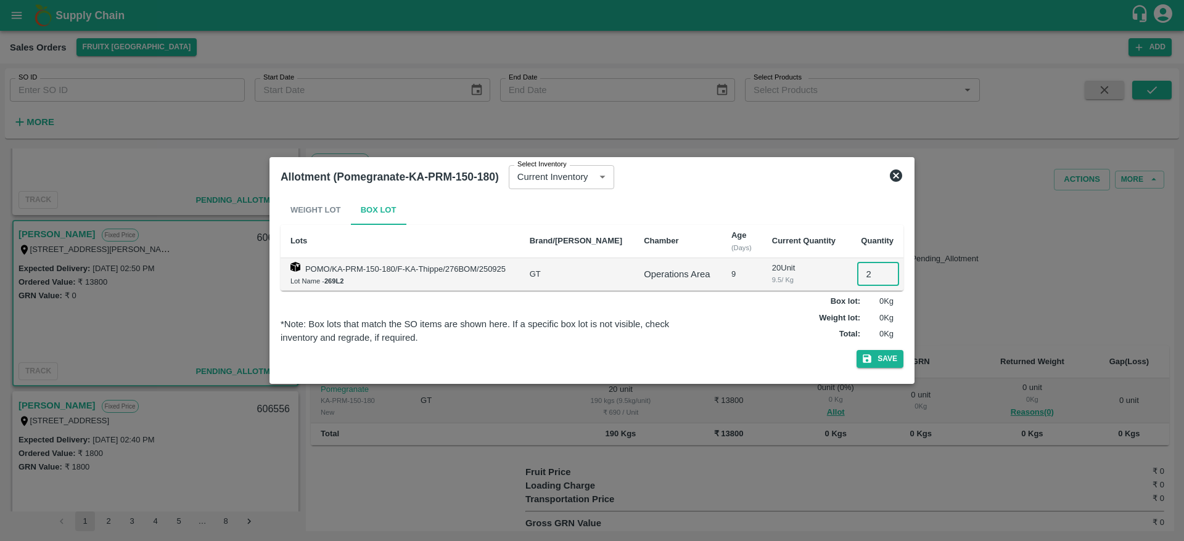
click at [868, 273] on input "2" at bounding box center [878, 274] width 42 height 23
type input "20"
click at [857, 350] on button "Save" at bounding box center [880, 359] width 47 height 18
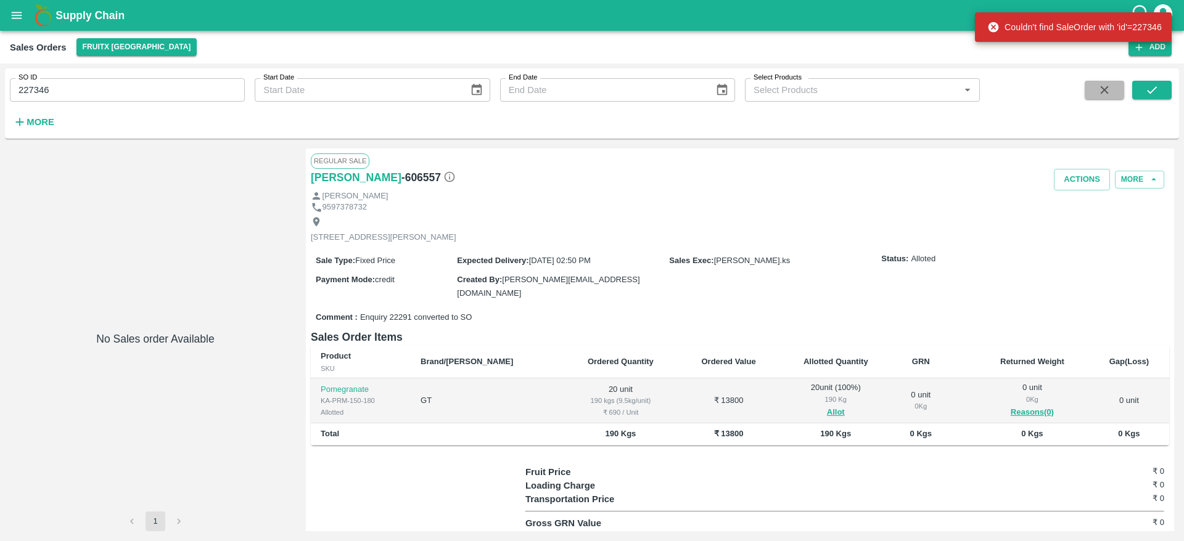
click at [1101, 95] on icon "button" at bounding box center [1105, 90] width 14 height 14
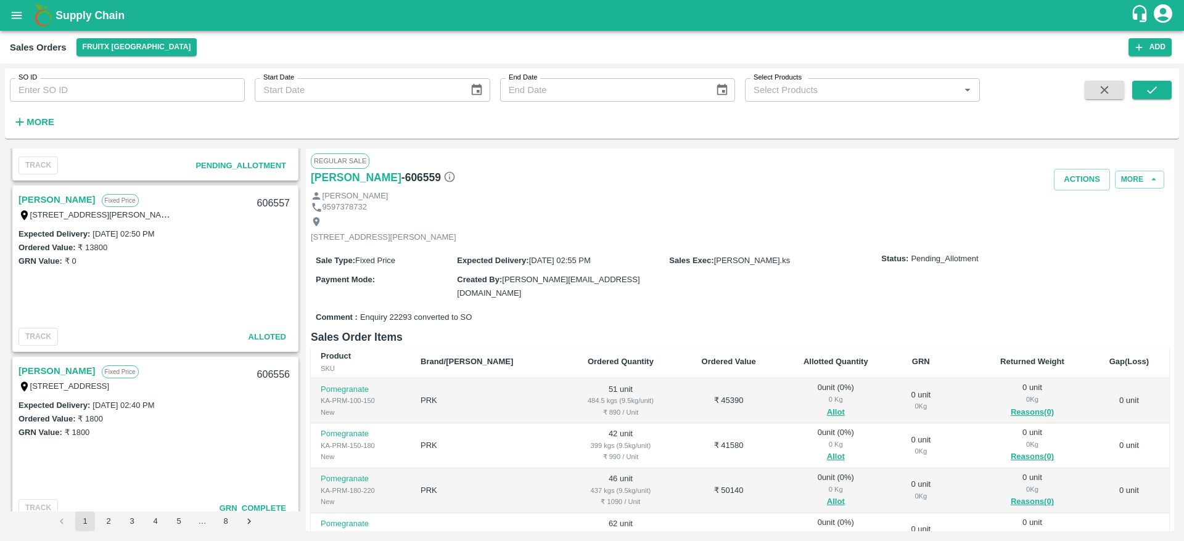
scroll to position [297, 0]
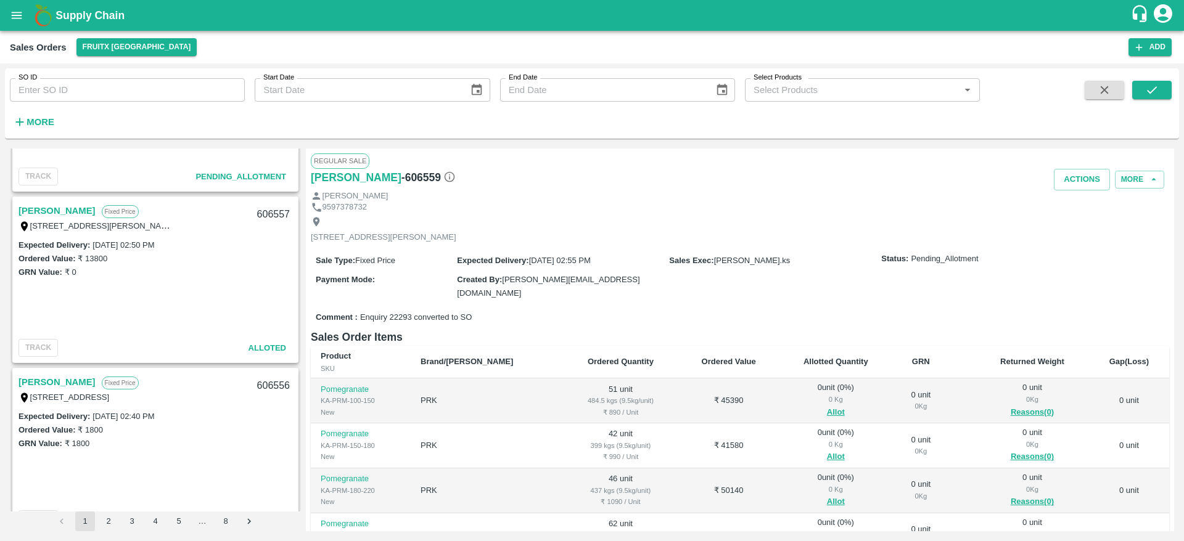
click at [55, 215] on link "[PERSON_NAME]" at bounding box center [57, 211] width 77 height 16
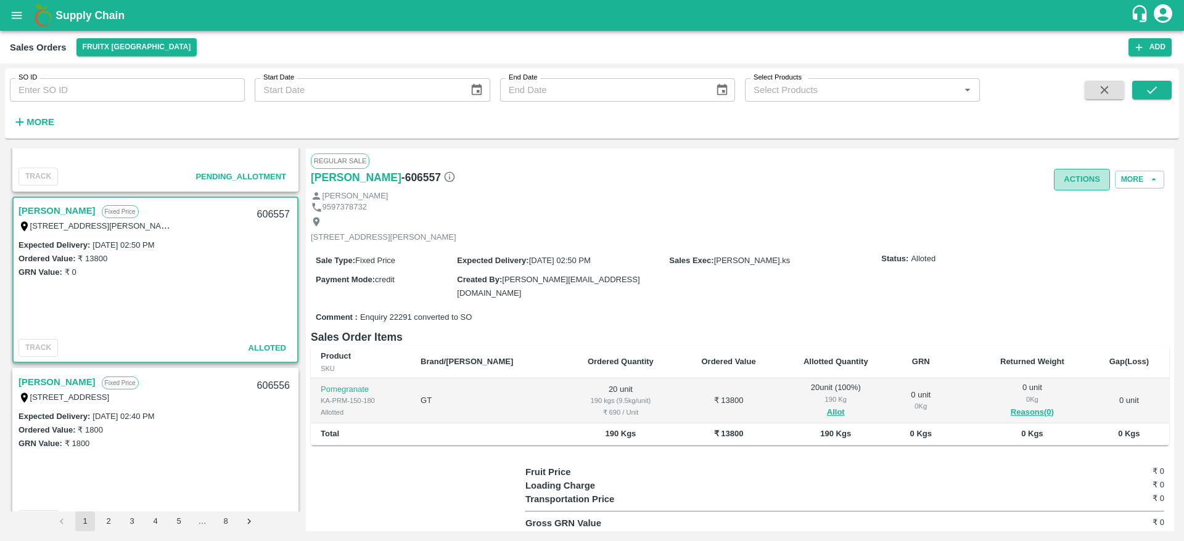
click at [1075, 181] on button "Actions" at bounding box center [1082, 180] width 56 height 22
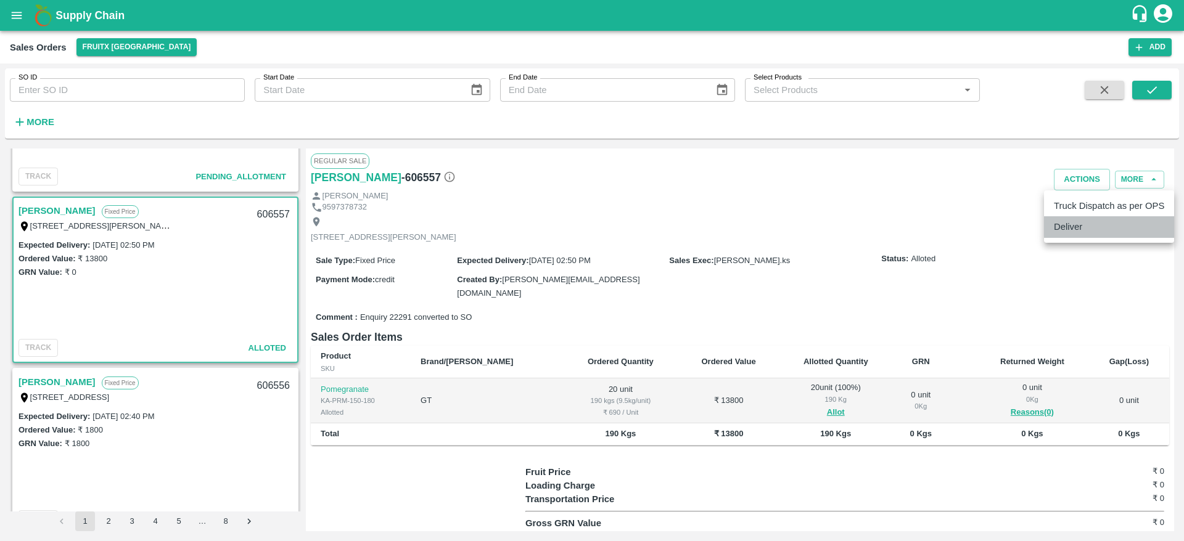
click at [1077, 224] on li "Deliver" at bounding box center [1109, 226] width 130 height 21
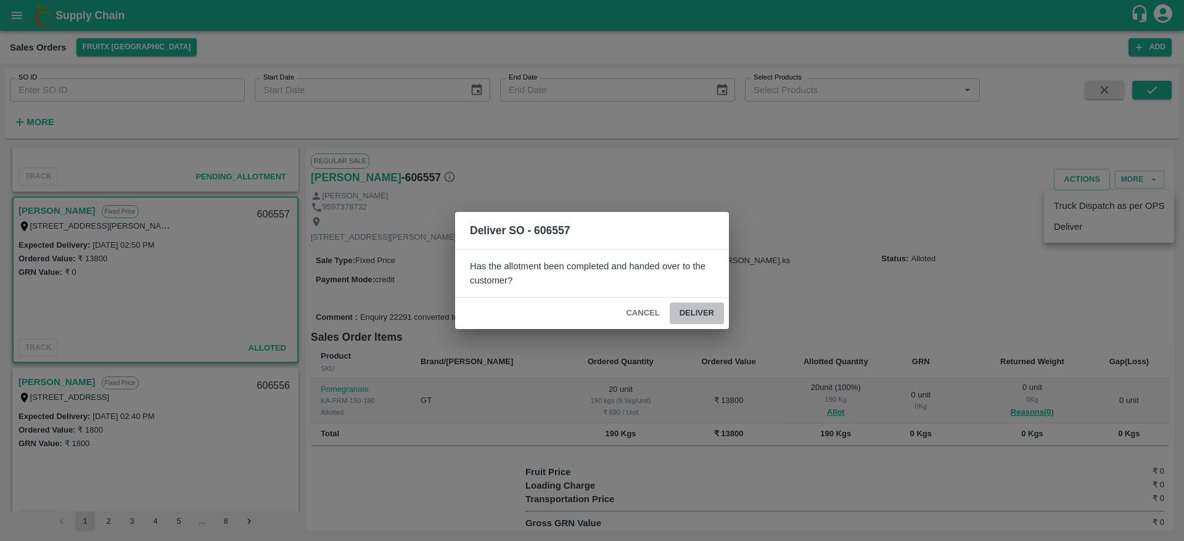
click at [704, 306] on button "Deliver" at bounding box center [697, 314] width 54 height 22
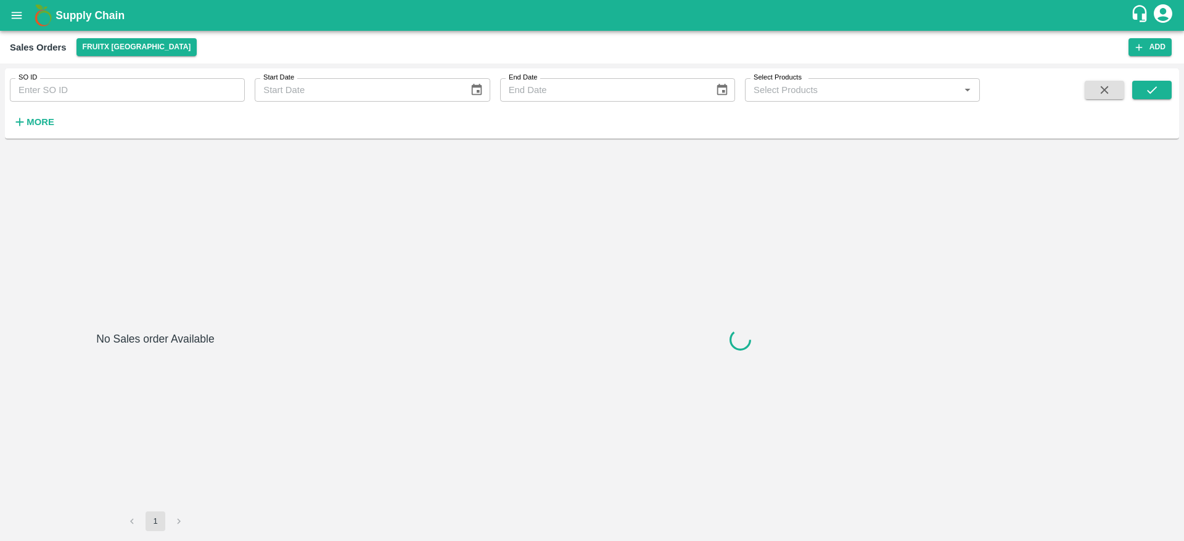
type input "227346"
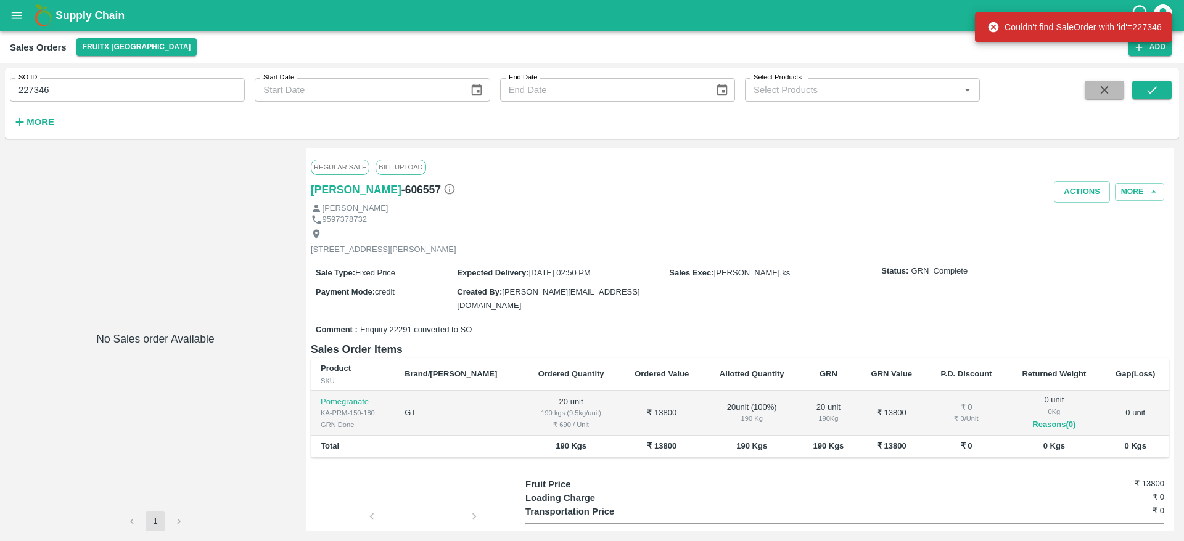
click at [1103, 88] on icon "button" at bounding box center [1105, 90] width 8 height 8
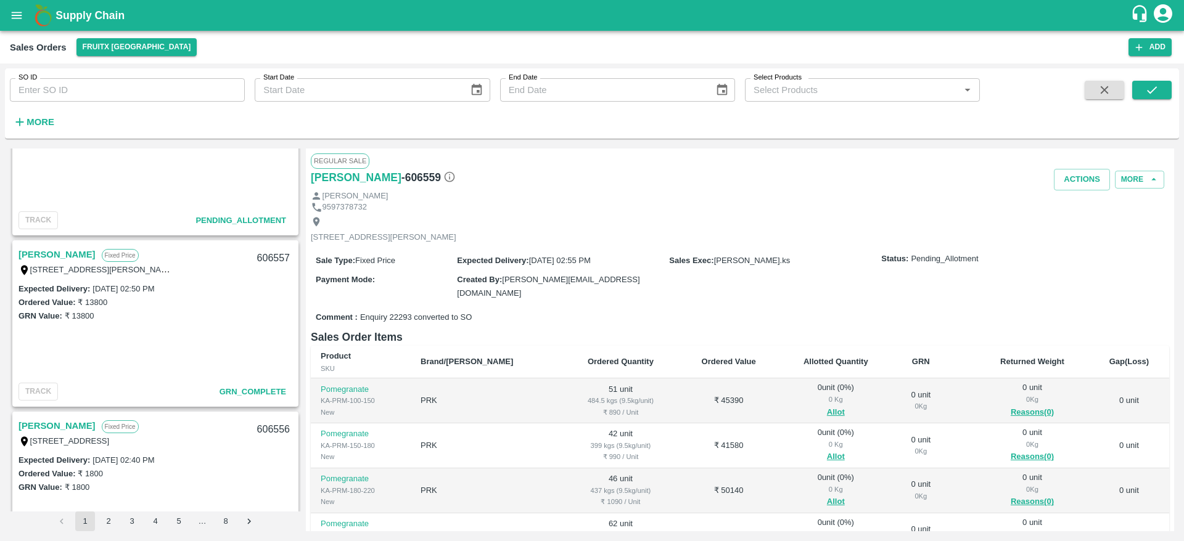
scroll to position [130, 0]
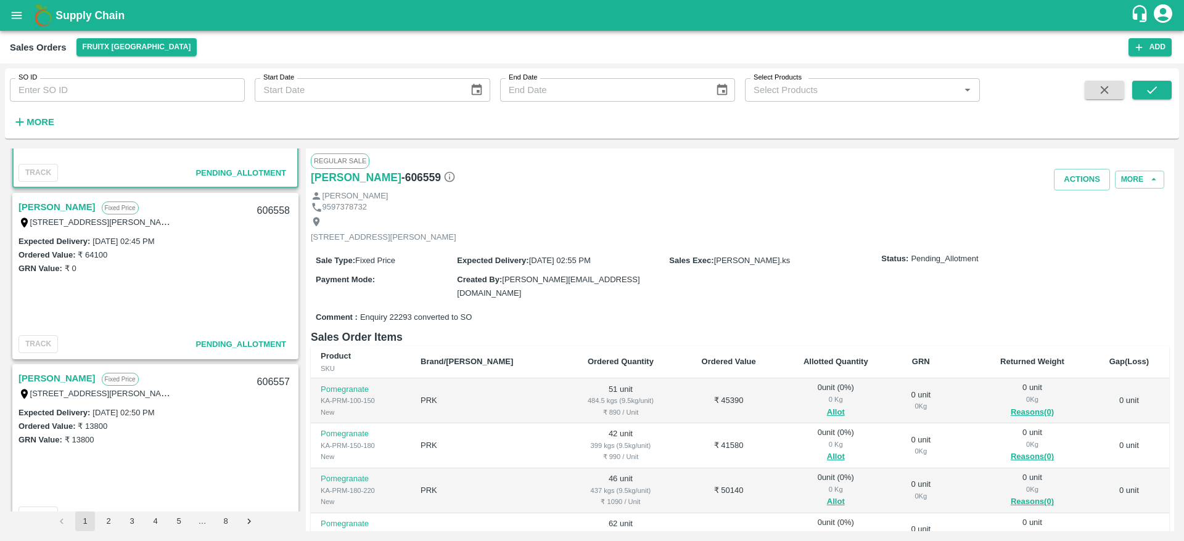
click at [52, 381] on link "[PERSON_NAME]" at bounding box center [57, 379] width 77 height 16
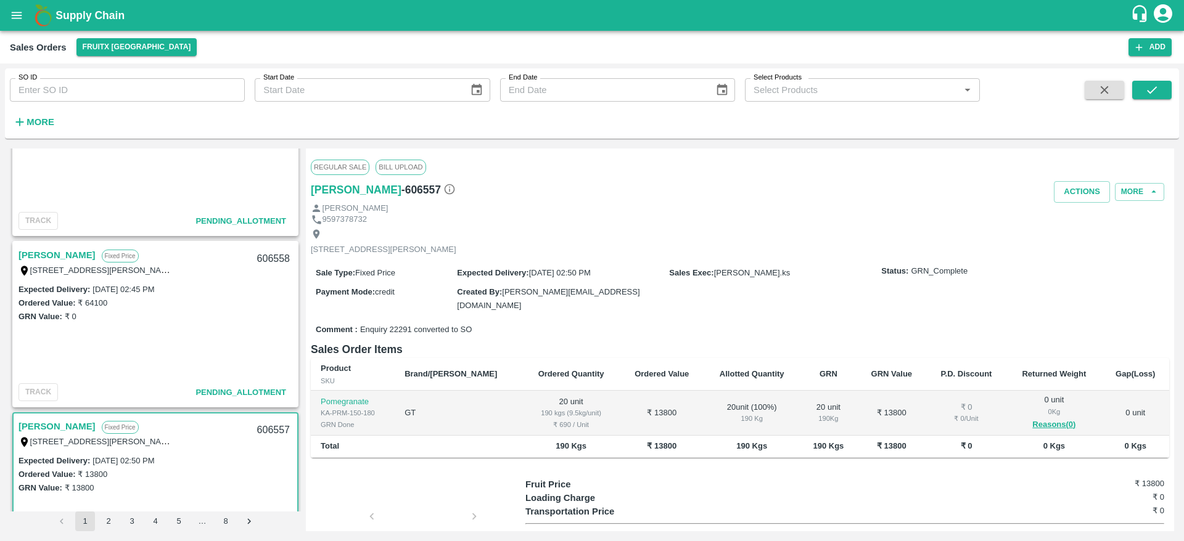
scroll to position [77, 0]
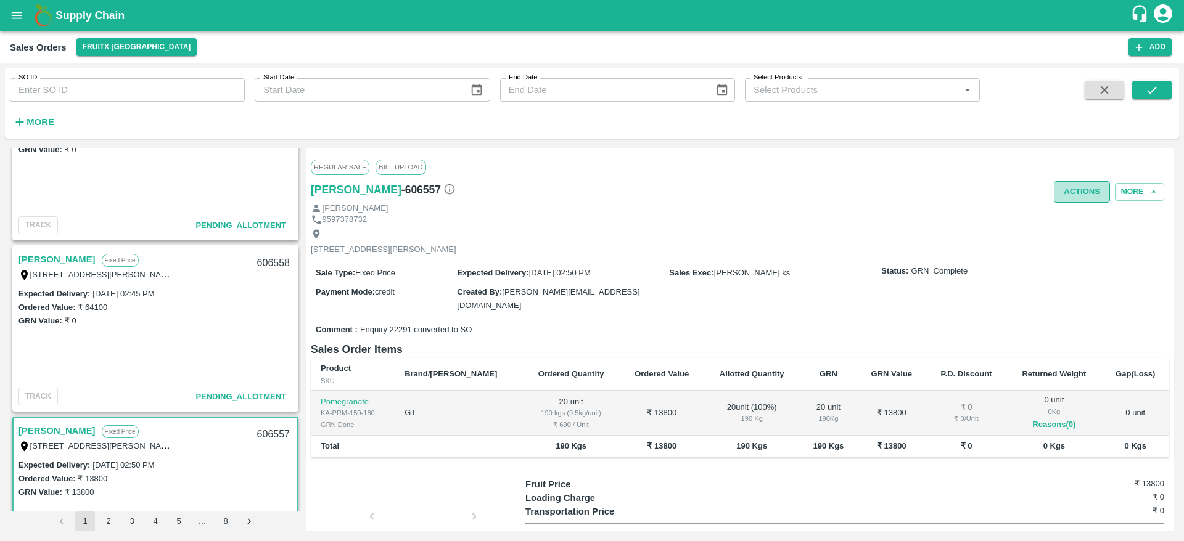
click at [1067, 196] on button "Actions" at bounding box center [1082, 192] width 56 height 22
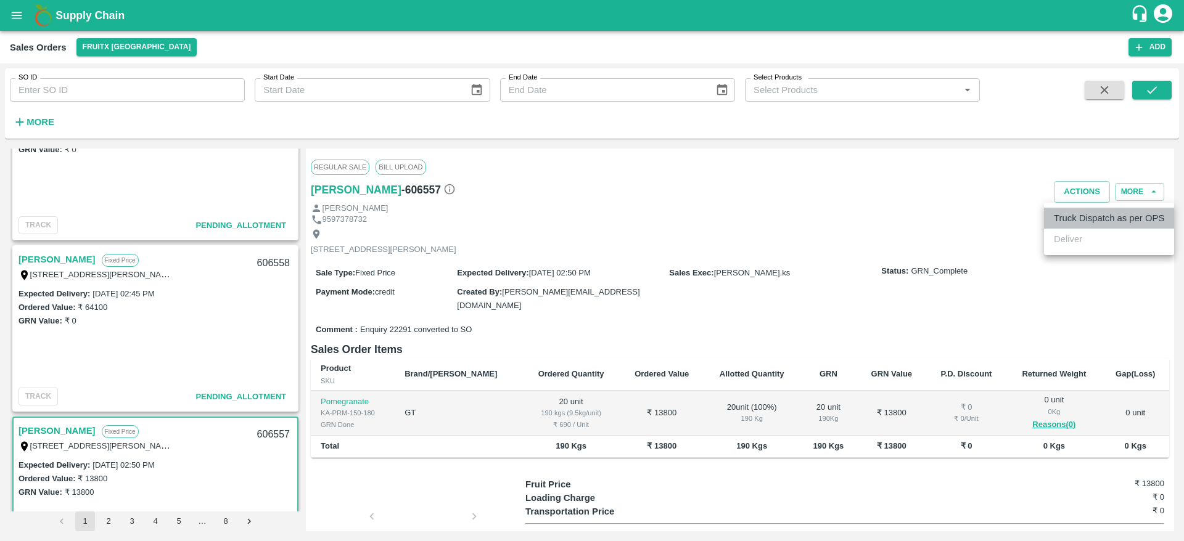
click at [1084, 209] on li "Truck Dispatch as per OPS" at bounding box center [1109, 218] width 130 height 21
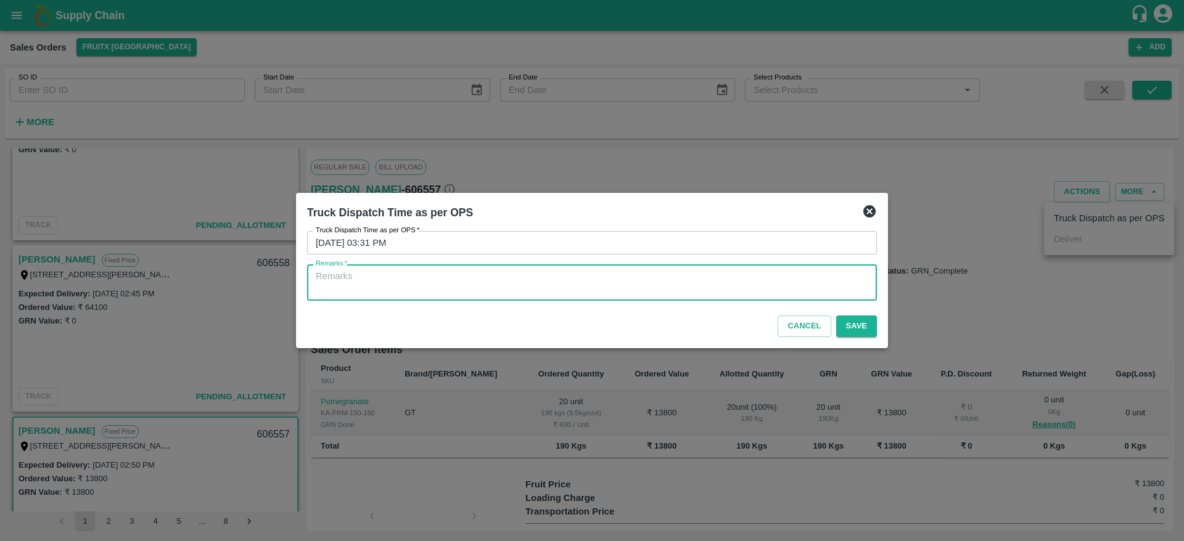
click at [778, 284] on textarea "Remarks   *" at bounding box center [592, 283] width 553 height 26
type textarea "otd"
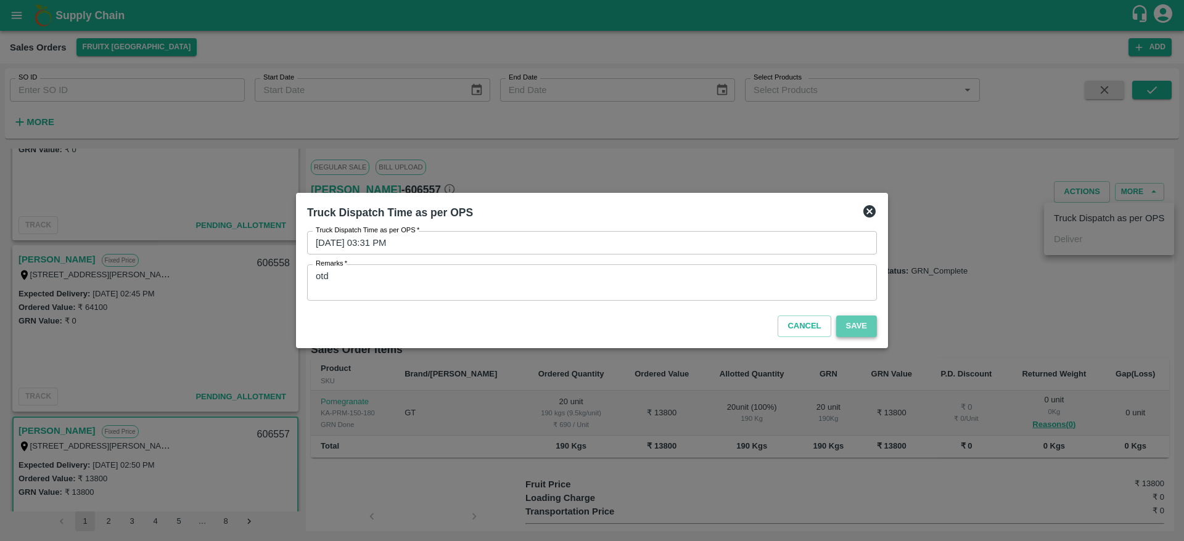
click at [870, 320] on button "Save" at bounding box center [856, 327] width 41 height 22
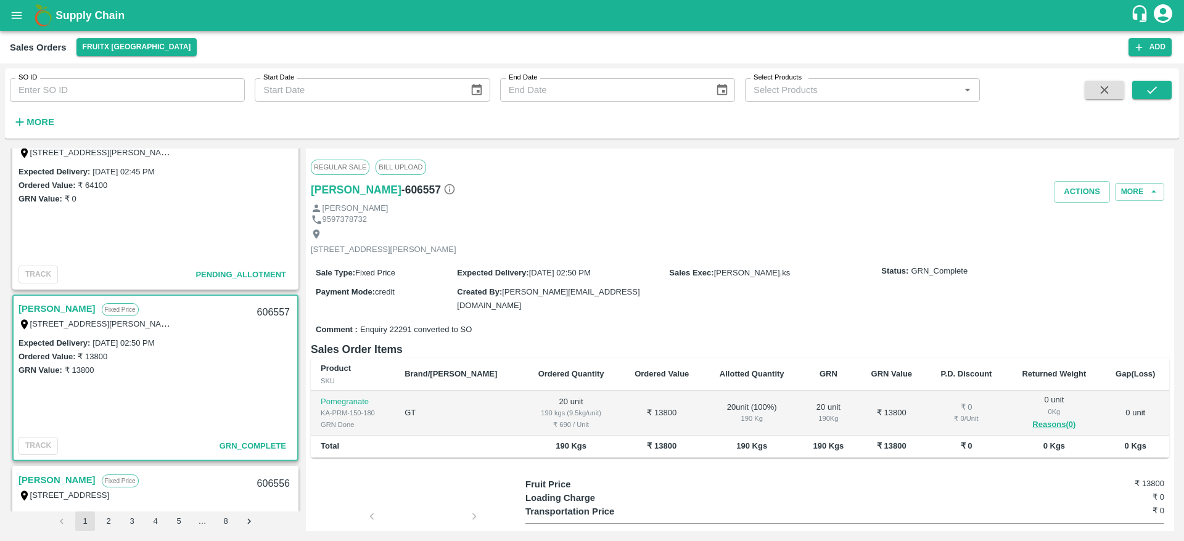
scroll to position [105, 0]
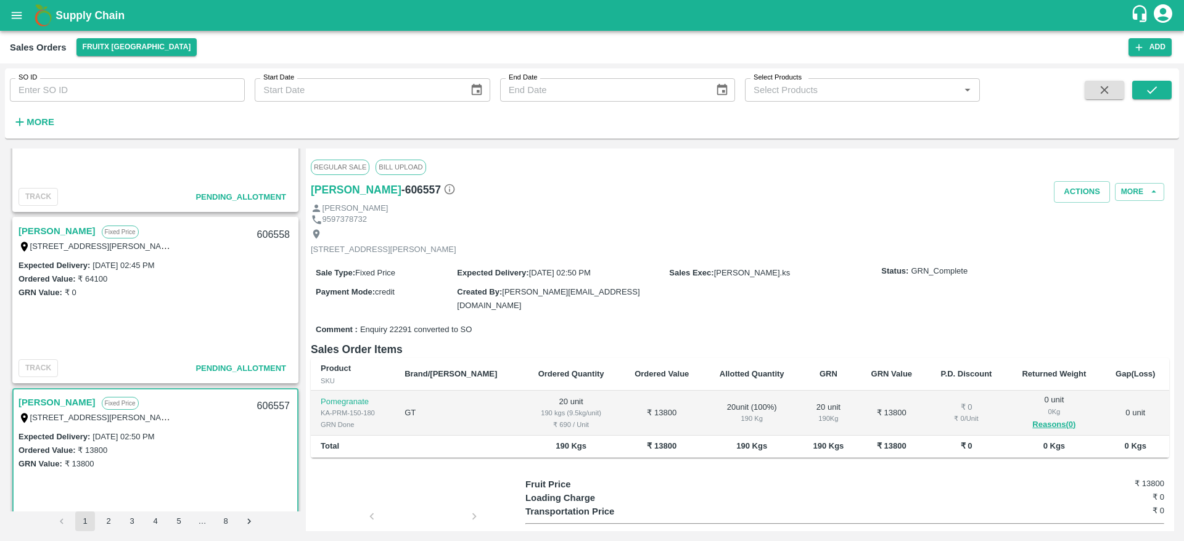
click at [36, 241] on div "[STREET_ADDRESS][PERSON_NAME]" at bounding box center [96, 246] width 154 height 14
click at [30, 224] on link "[PERSON_NAME]" at bounding box center [57, 231] width 77 height 16
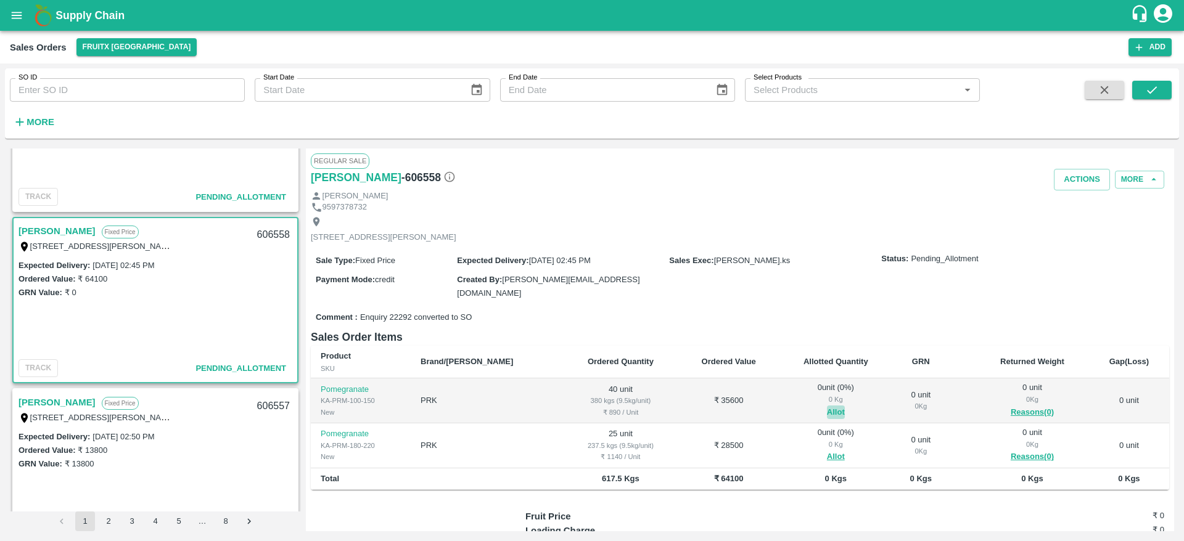
click at [827, 411] on button "Allot" at bounding box center [836, 413] width 18 height 14
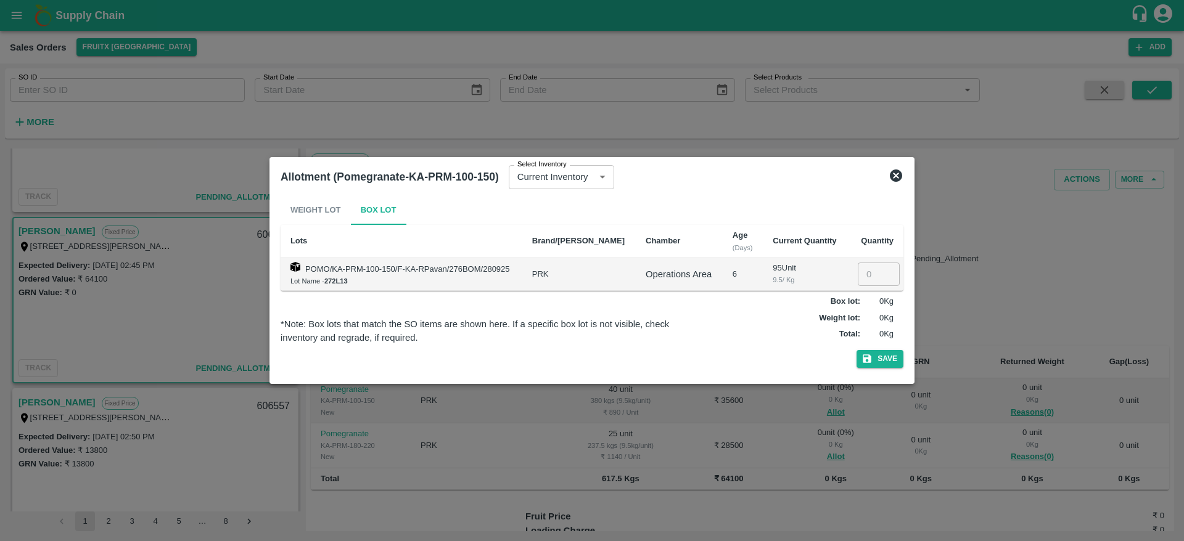
click at [894, 174] on icon at bounding box center [896, 176] width 12 height 12
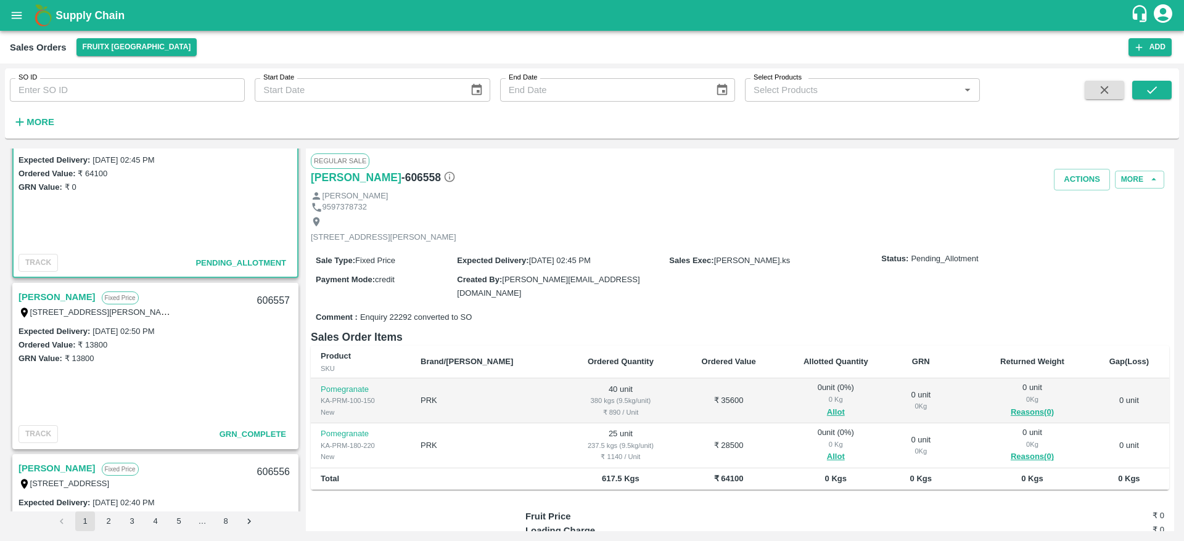
scroll to position [213, 0]
click at [263, 302] on div "606557" at bounding box center [273, 299] width 47 height 29
copy div "606557"
click at [827, 406] on button "Allot" at bounding box center [836, 413] width 18 height 14
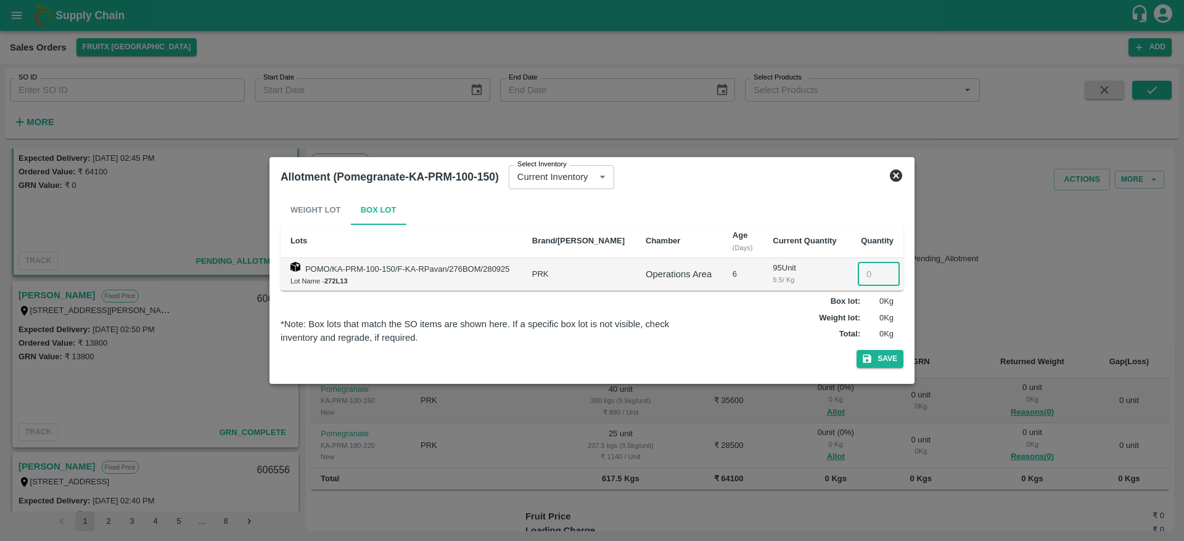
click at [862, 278] on input "number" at bounding box center [879, 274] width 42 height 23
type input "40"
click at [857, 350] on button "Save" at bounding box center [880, 359] width 47 height 18
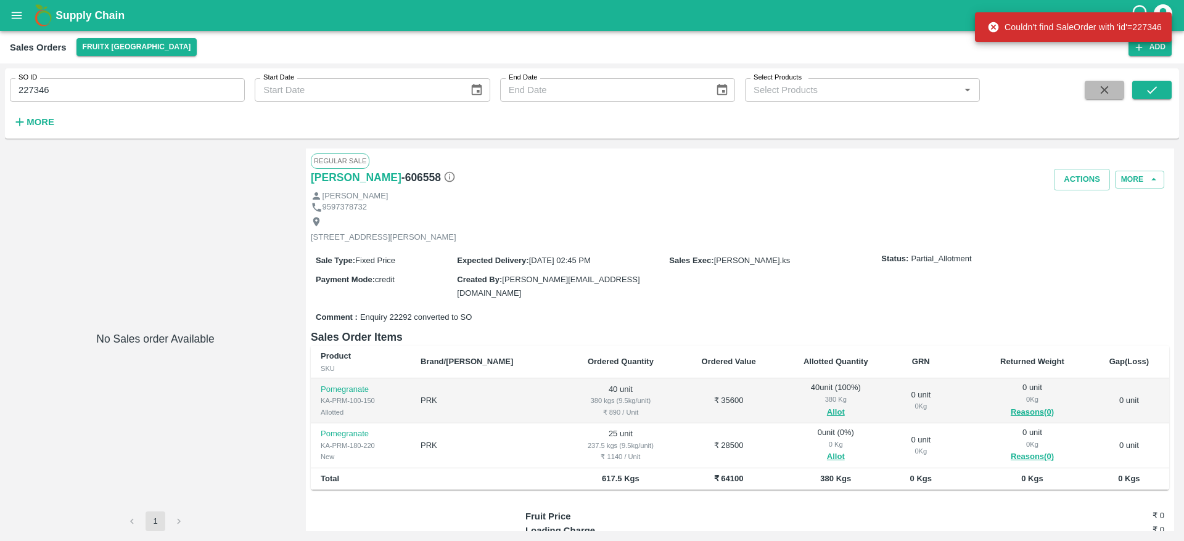
click at [1112, 84] on button "button" at bounding box center [1104, 90] width 39 height 19
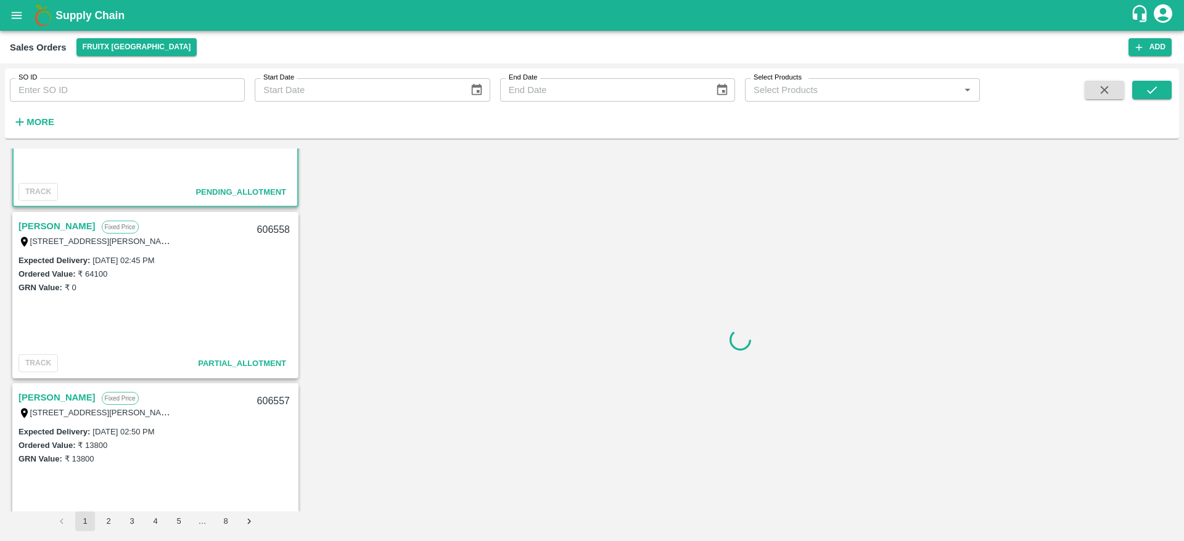
scroll to position [111, 0]
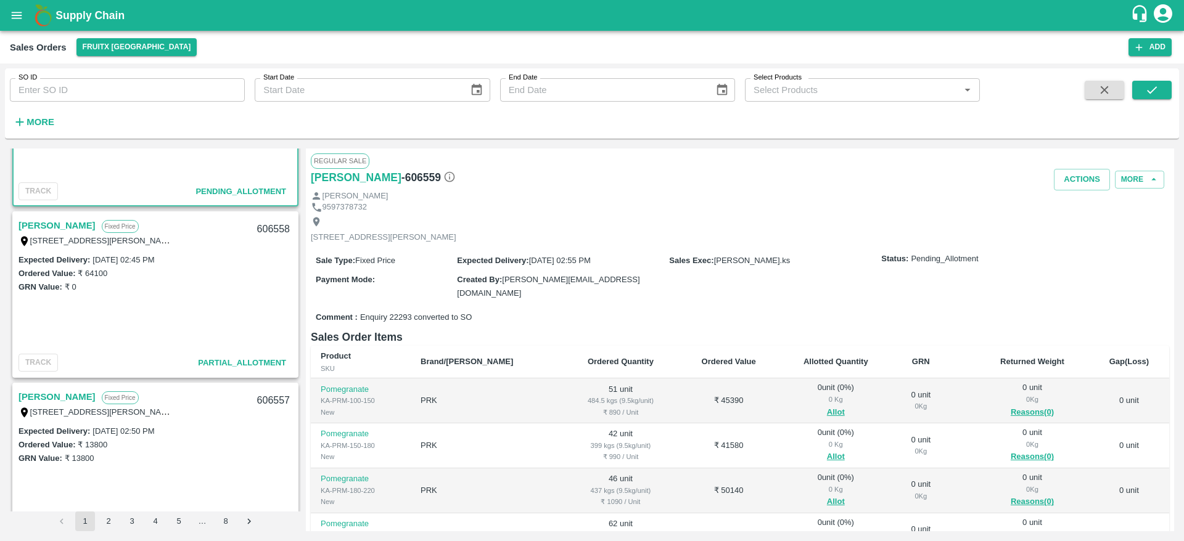
click at [44, 224] on link "[PERSON_NAME]" at bounding box center [57, 226] width 77 height 16
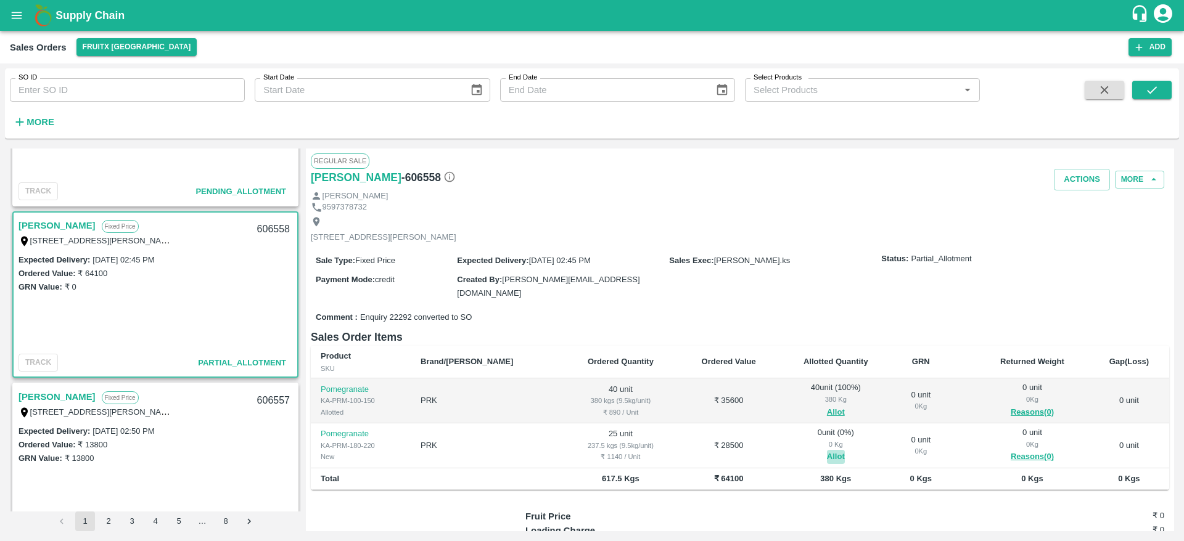
click at [827, 460] on button "Allot" at bounding box center [836, 457] width 18 height 14
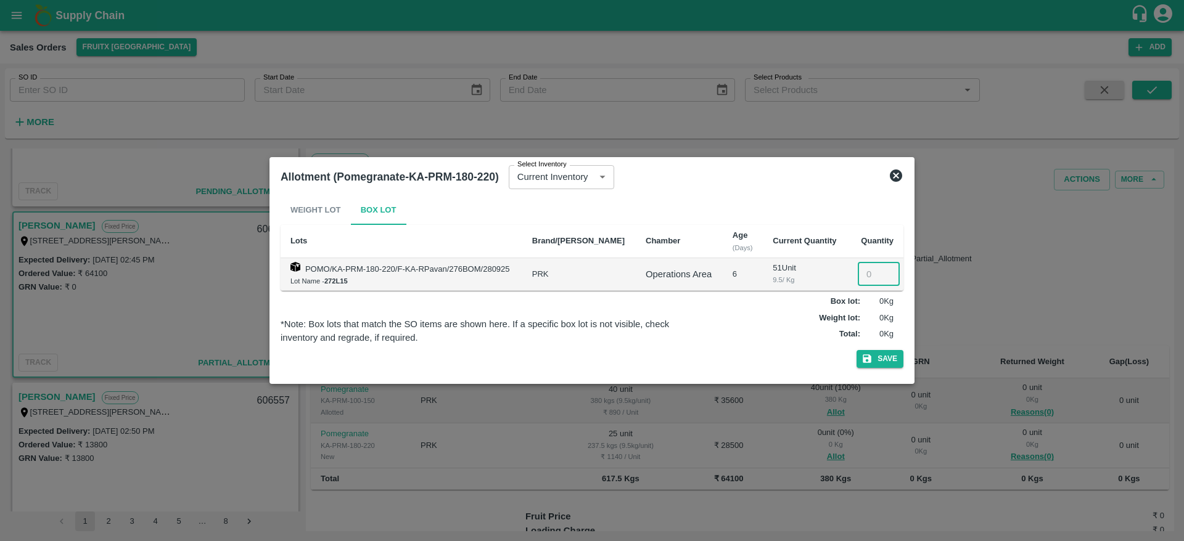
click at [858, 282] on input "number" at bounding box center [879, 274] width 42 height 23
type input "25"
click at [873, 360] on button "Save" at bounding box center [880, 359] width 47 height 18
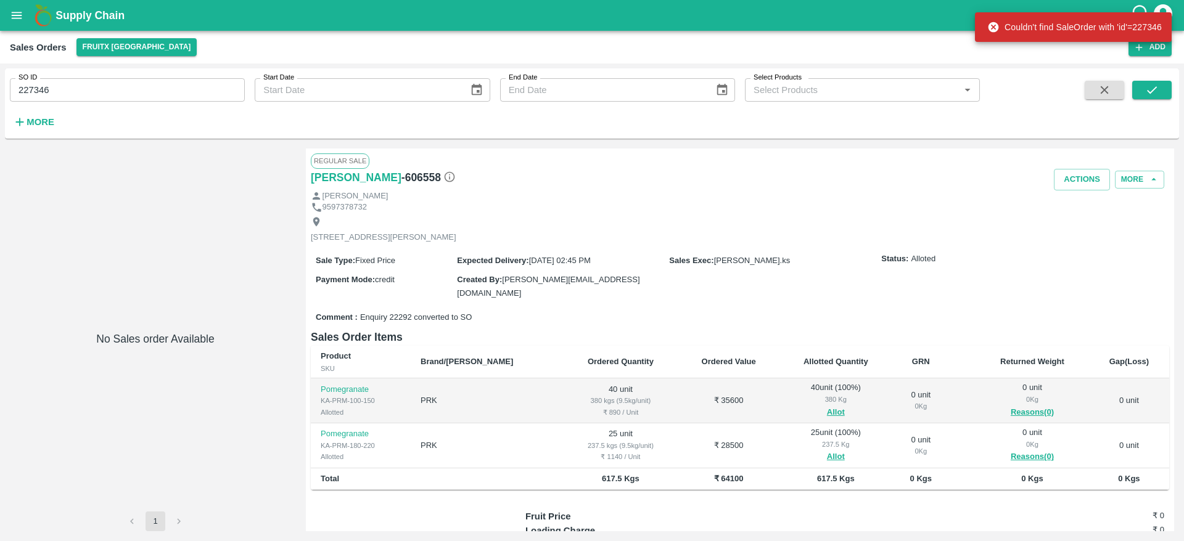
click at [1108, 91] on icon "button" at bounding box center [1105, 90] width 14 height 14
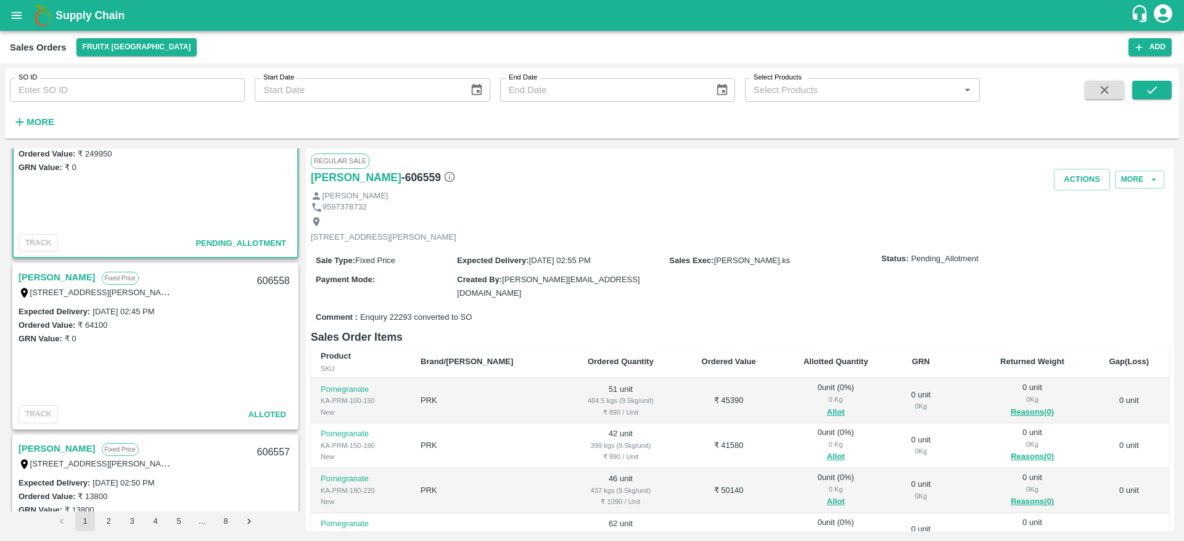
scroll to position [59, 0]
click at [45, 276] on link "[PERSON_NAME]" at bounding box center [57, 278] width 77 height 16
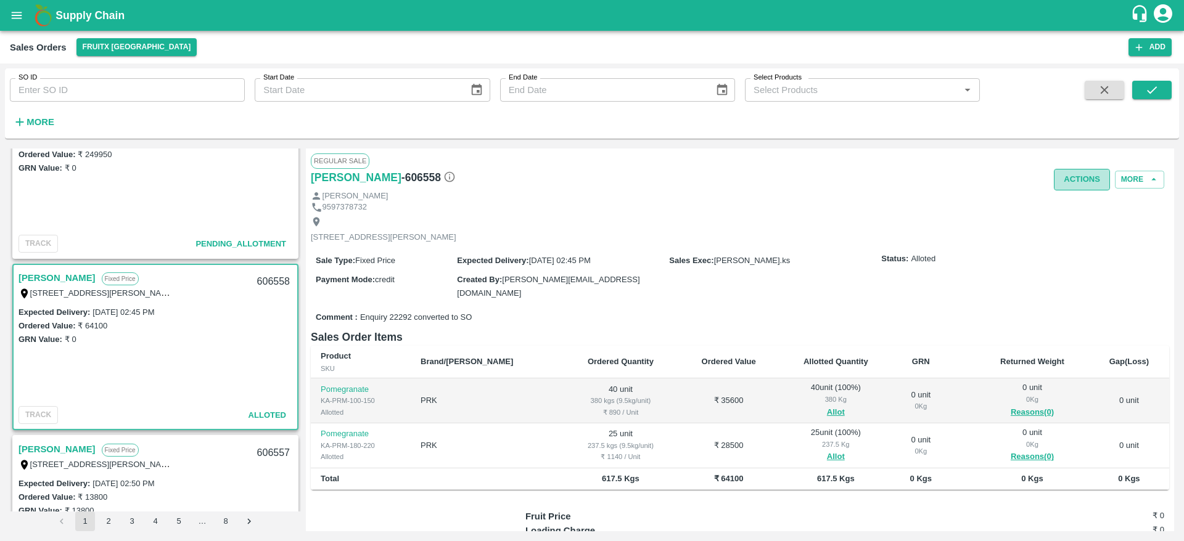
click at [1073, 181] on button "Actions" at bounding box center [1082, 180] width 56 height 22
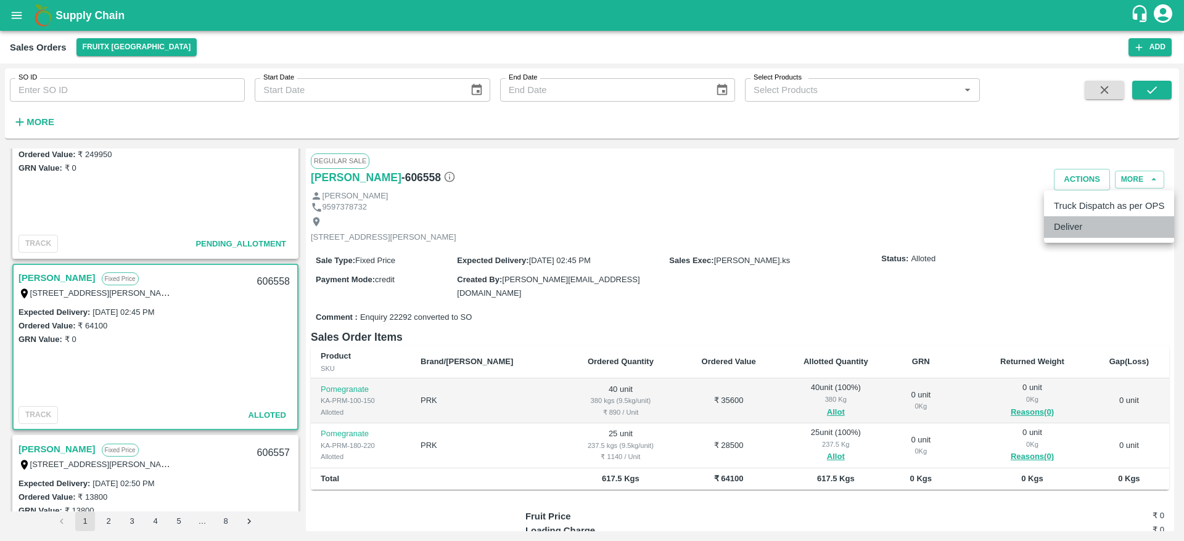
click at [1082, 229] on li "Deliver" at bounding box center [1109, 226] width 130 height 21
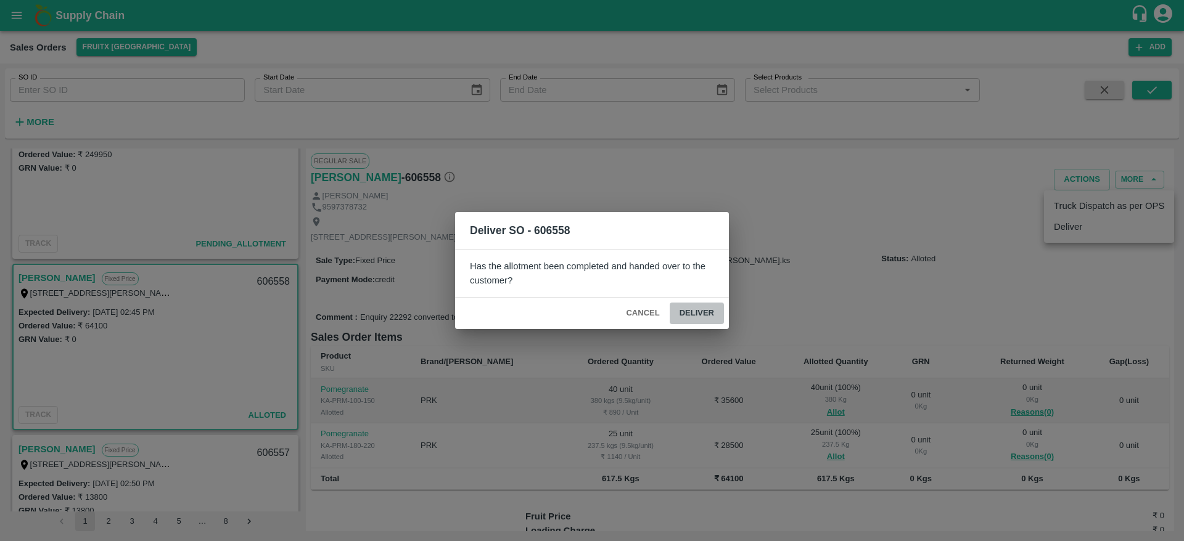
click at [693, 316] on button "Deliver" at bounding box center [697, 314] width 54 height 22
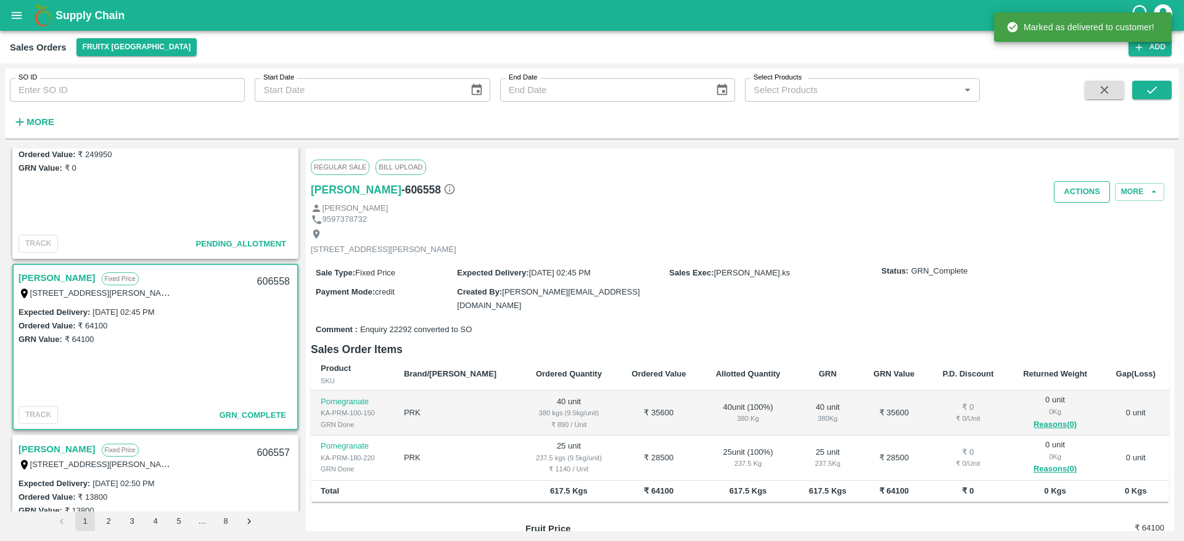
click at [1080, 197] on button "Actions" at bounding box center [1082, 192] width 56 height 22
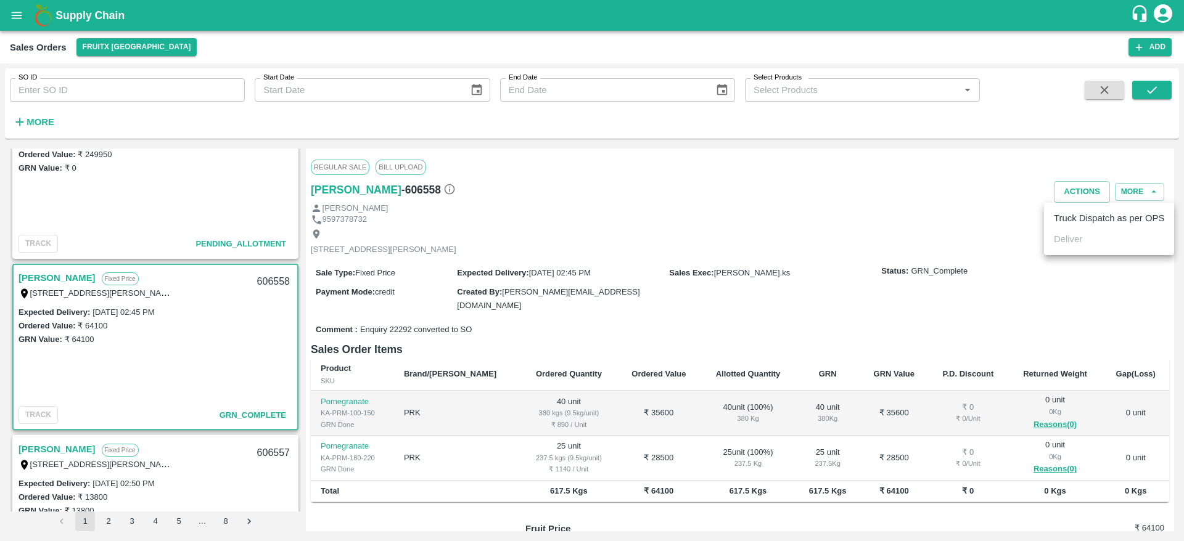
click at [1067, 221] on li "Truck Dispatch as per OPS" at bounding box center [1109, 218] width 130 height 21
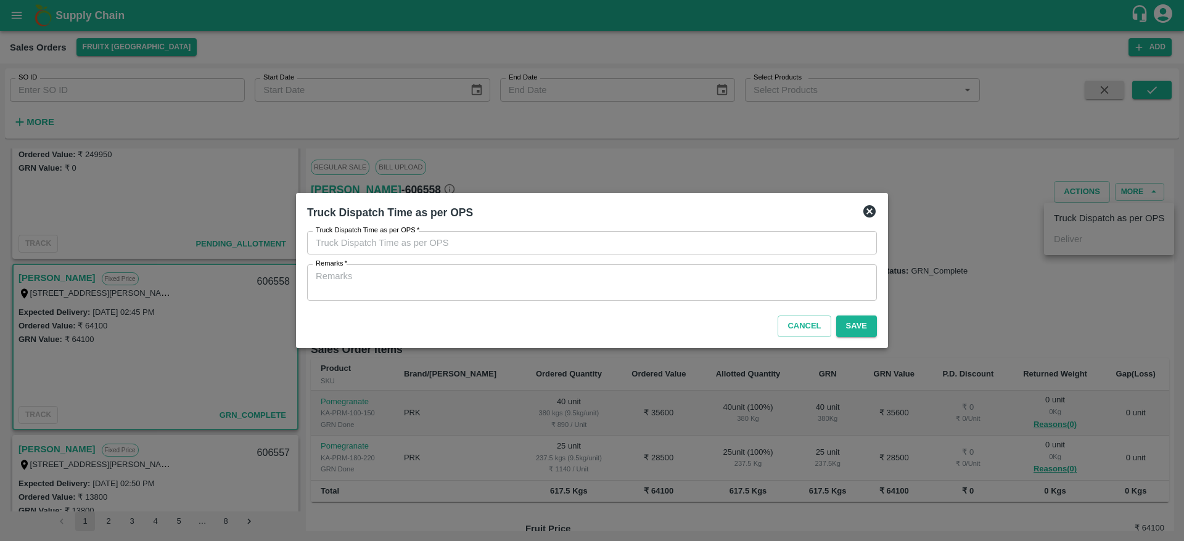
type input "04/10/2025 03:33 PM"
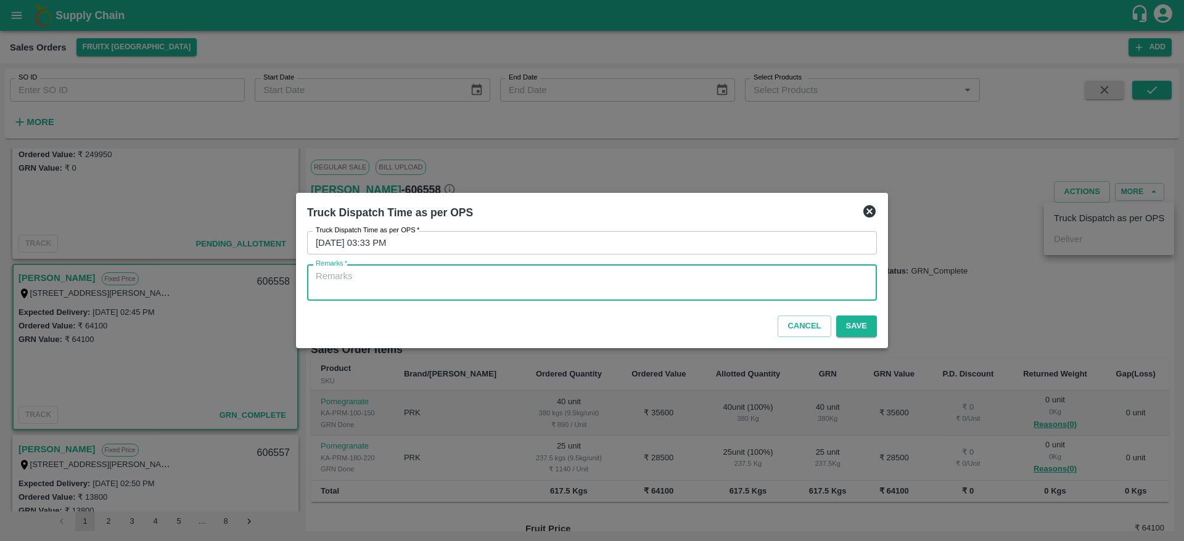
click at [738, 286] on textarea "Remarks   *" at bounding box center [592, 283] width 553 height 26
type textarea "otd"
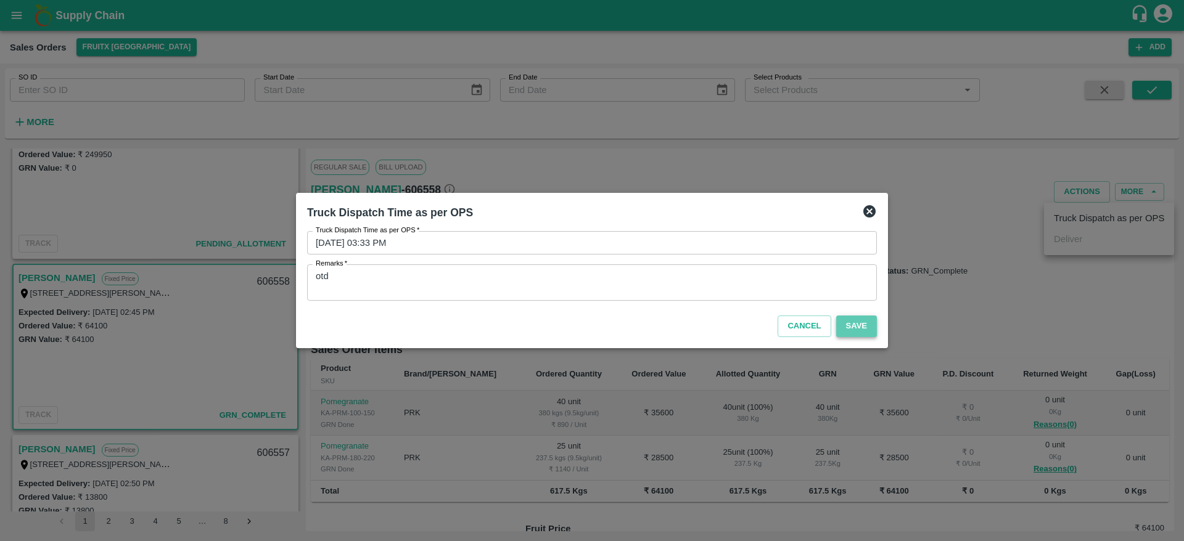
click at [850, 323] on button "Save" at bounding box center [856, 327] width 41 height 22
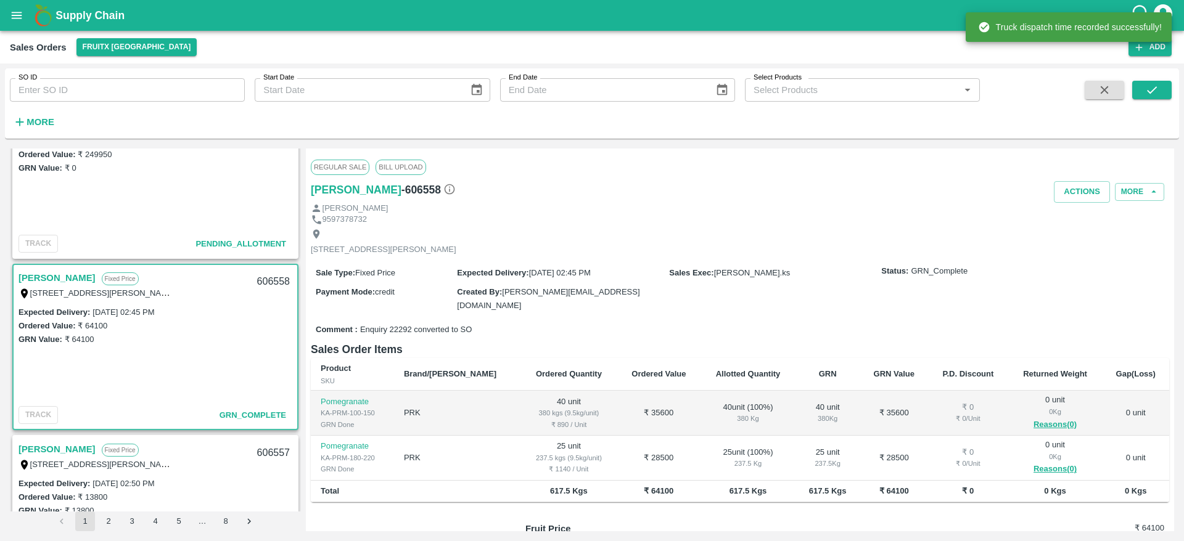
click at [263, 284] on div "606558" at bounding box center [273, 282] width 47 height 29
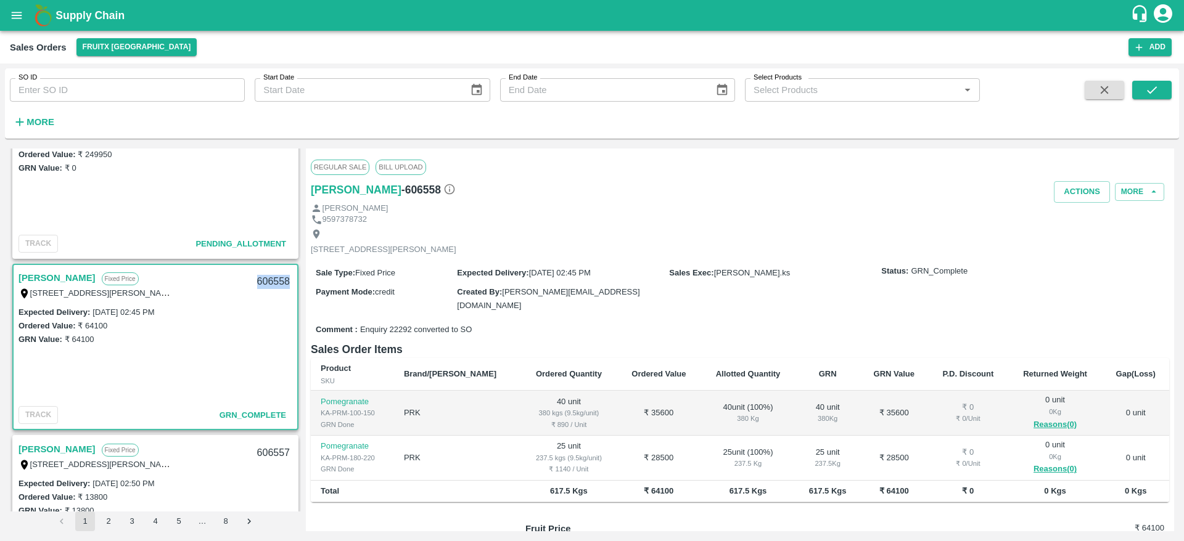
copy div "606558"
click at [1065, 195] on button "Actions" at bounding box center [1082, 192] width 56 height 22
click at [731, 210] on div at bounding box center [592, 270] width 1184 height 541
click at [1069, 193] on button "Actions" at bounding box center [1082, 192] width 56 height 22
click at [764, 215] on div at bounding box center [592, 270] width 1184 height 541
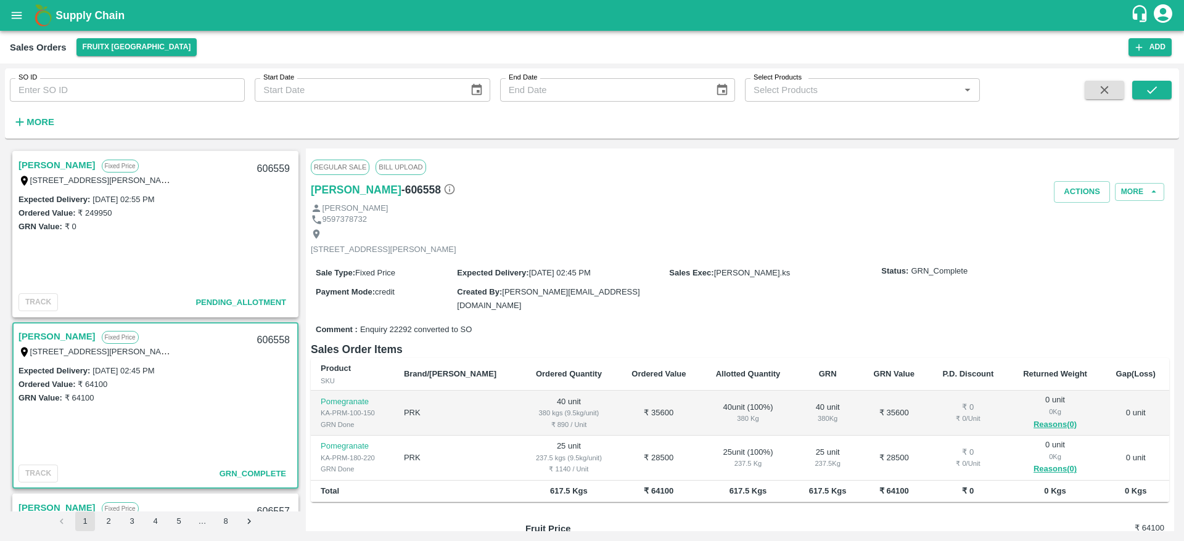
click at [51, 165] on link "[PERSON_NAME]" at bounding box center [57, 165] width 77 height 16
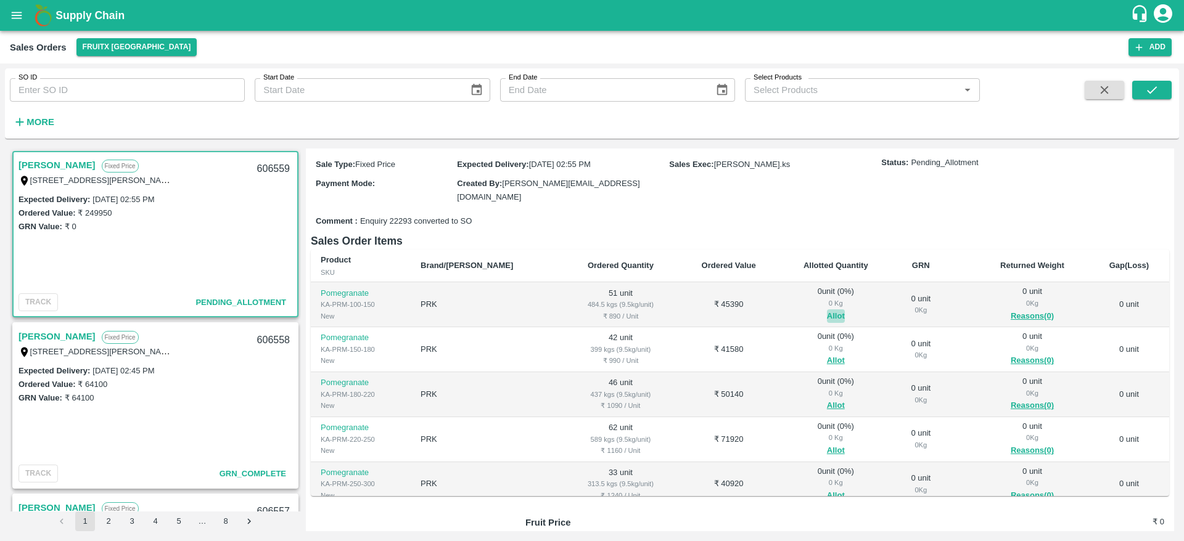
click at [827, 314] on button "Allot" at bounding box center [836, 317] width 18 height 14
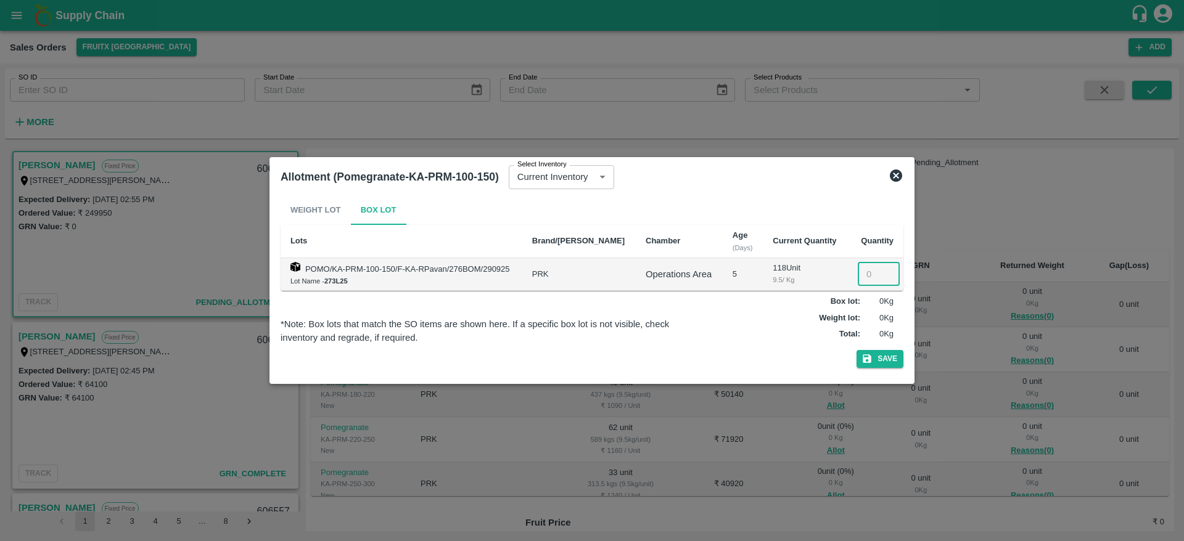
click at [868, 274] on input "number" at bounding box center [879, 274] width 42 height 23
type input "51"
click at [857, 350] on button "Save" at bounding box center [880, 359] width 47 height 18
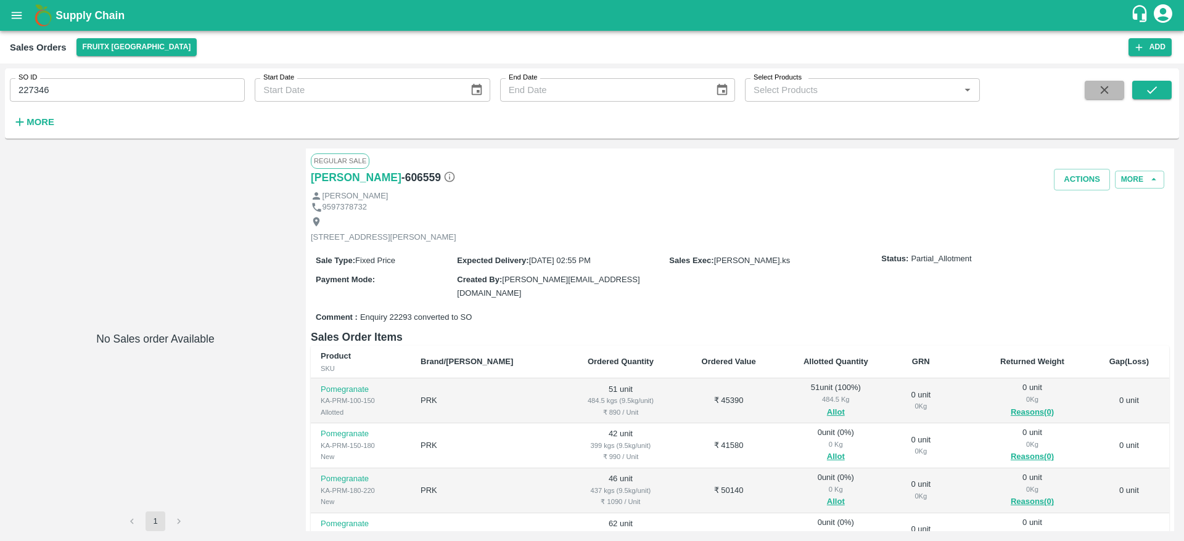
click at [1100, 95] on icon "button" at bounding box center [1105, 90] width 14 height 14
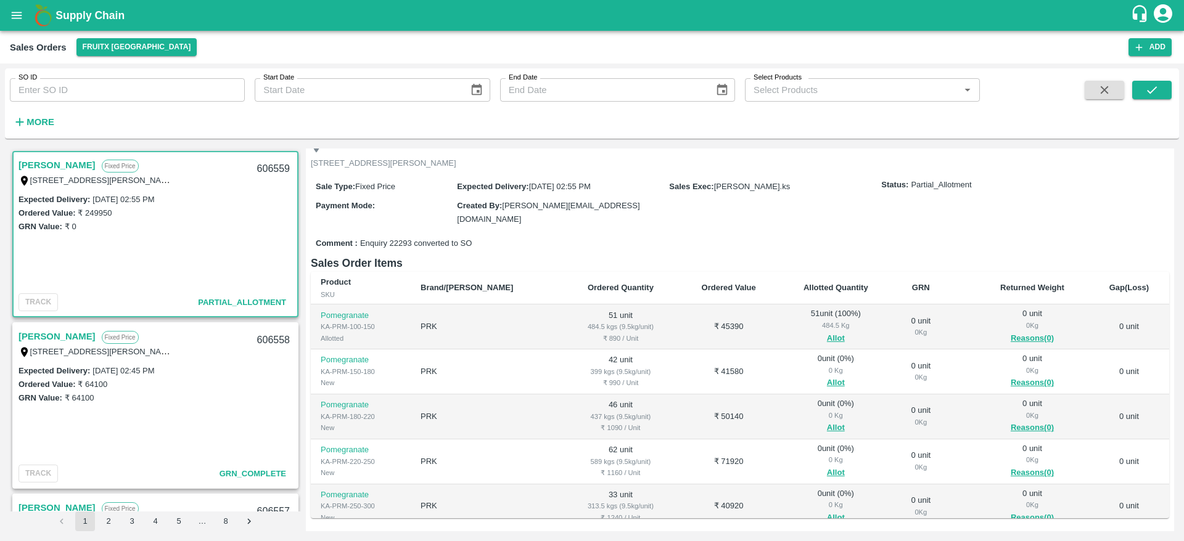
scroll to position [76, 0]
click at [827, 374] on button "Allot" at bounding box center [836, 381] width 18 height 14
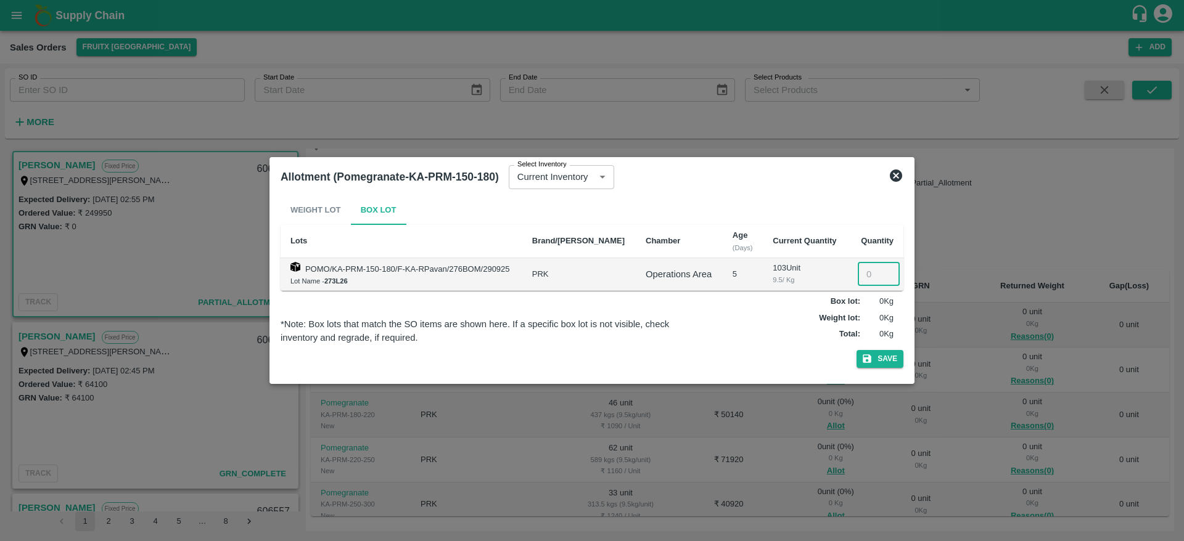
click at [871, 277] on input "number" at bounding box center [879, 274] width 42 height 23
type input "42"
click at [889, 353] on button "Save" at bounding box center [880, 359] width 47 height 18
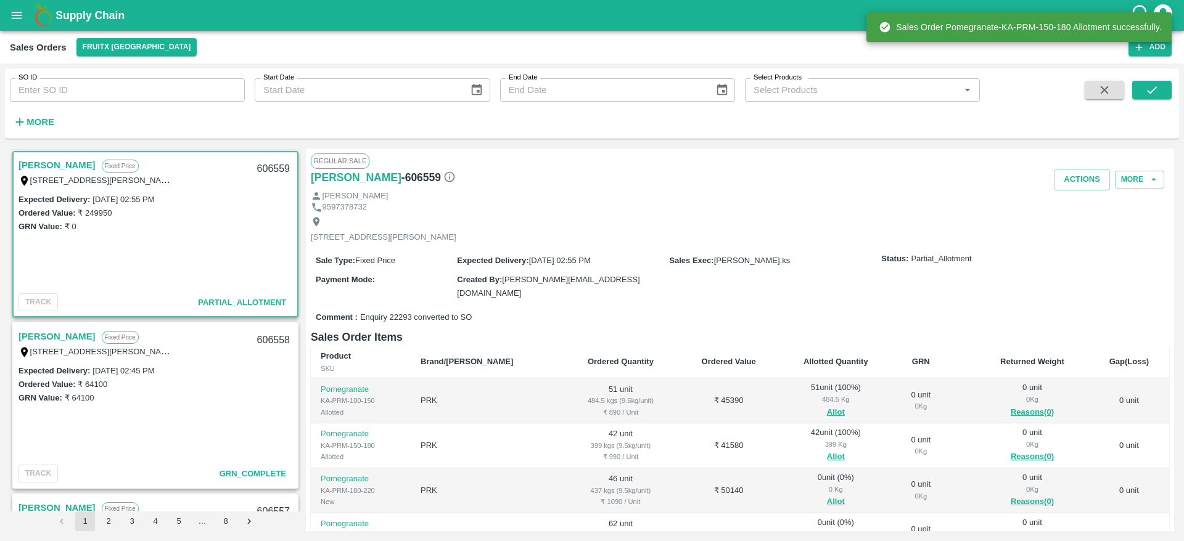
scroll to position [138, 0]
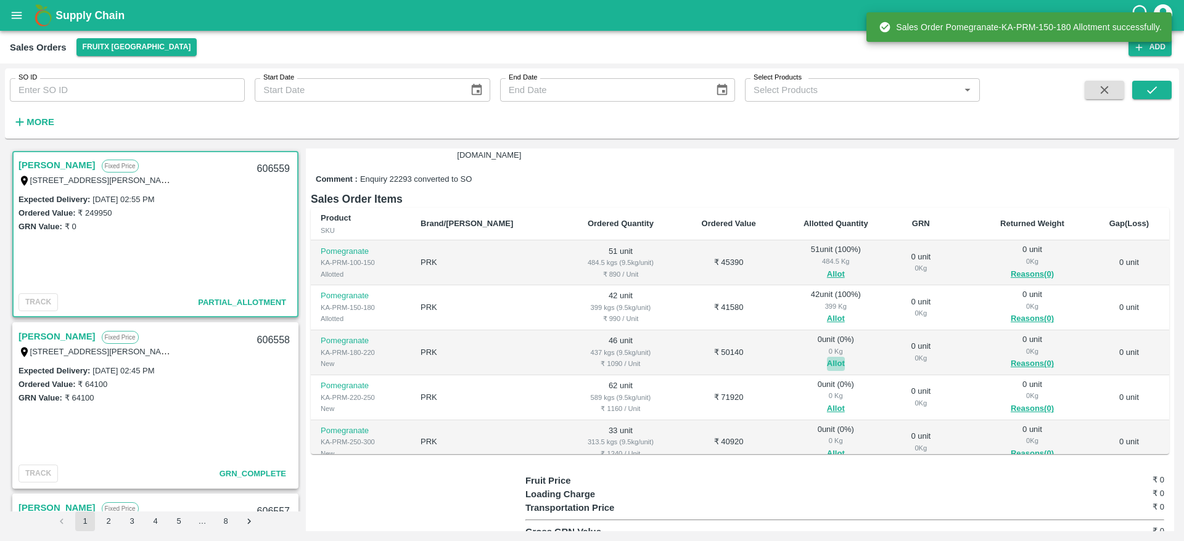
click at [827, 363] on button "Allot" at bounding box center [836, 364] width 18 height 14
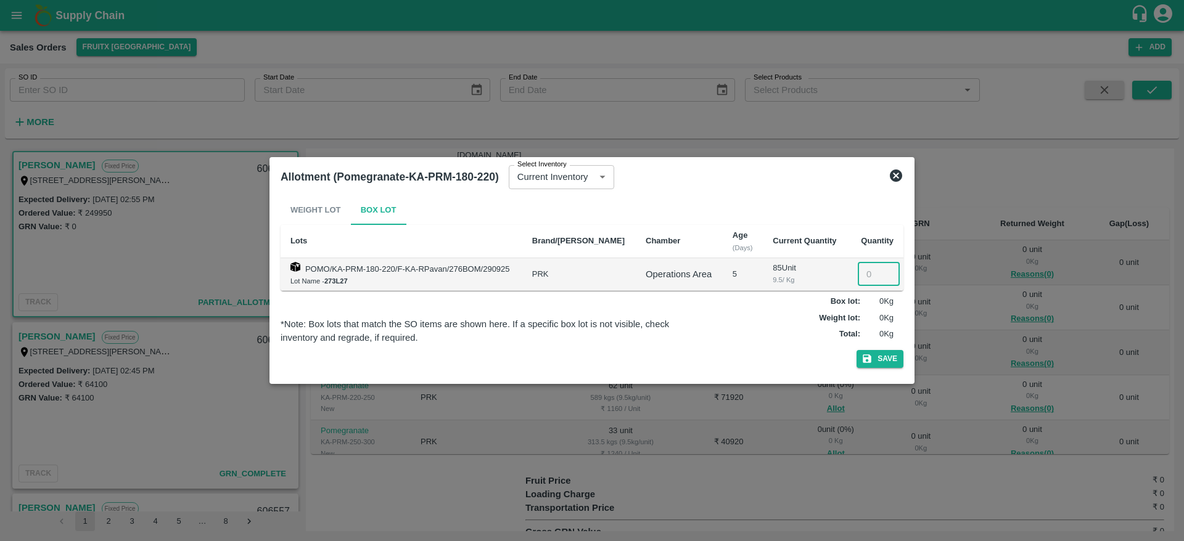
click at [863, 276] on input "number" at bounding box center [879, 274] width 42 height 23
click at [863, 276] on input "4" at bounding box center [879, 274] width 42 height 23
type input "46"
click at [887, 361] on button "Save" at bounding box center [880, 359] width 47 height 18
click at [895, 355] on button "Save" at bounding box center [880, 359] width 47 height 18
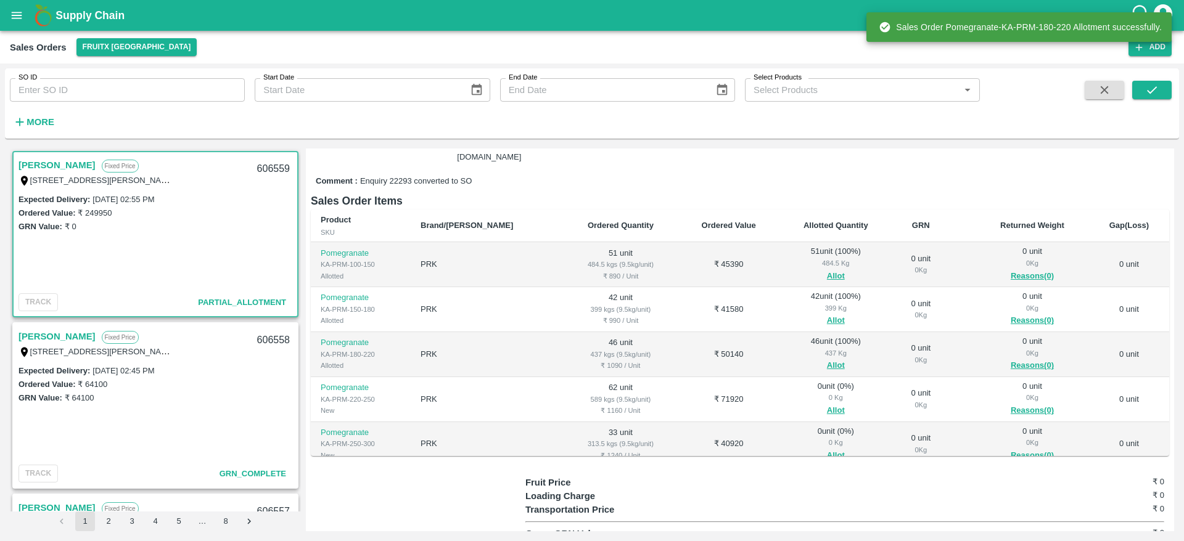
scroll to position [137, 0]
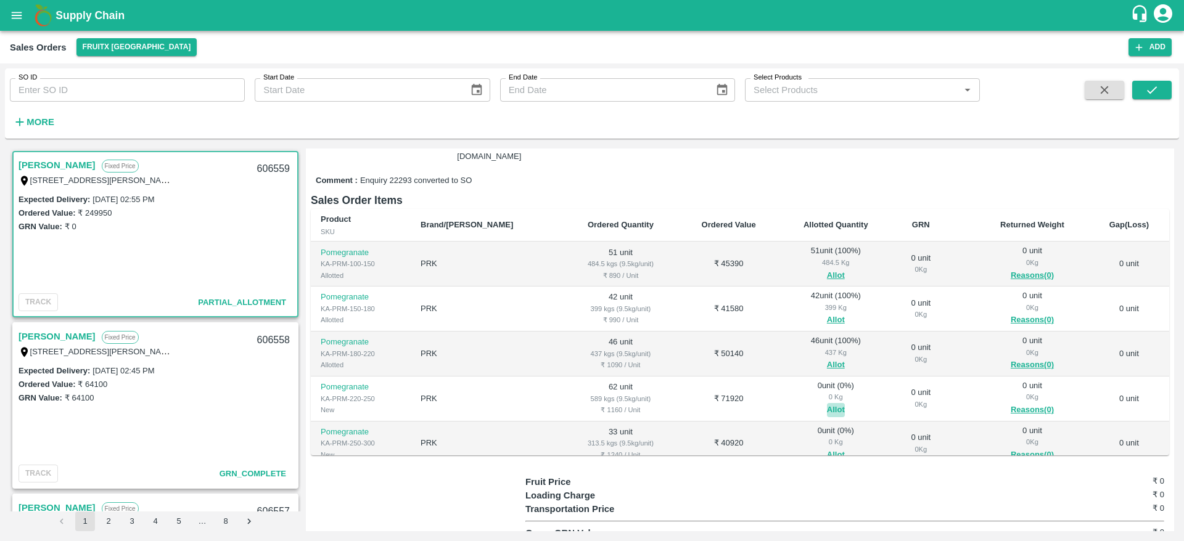
click at [827, 409] on button "Allot" at bounding box center [836, 410] width 18 height 14
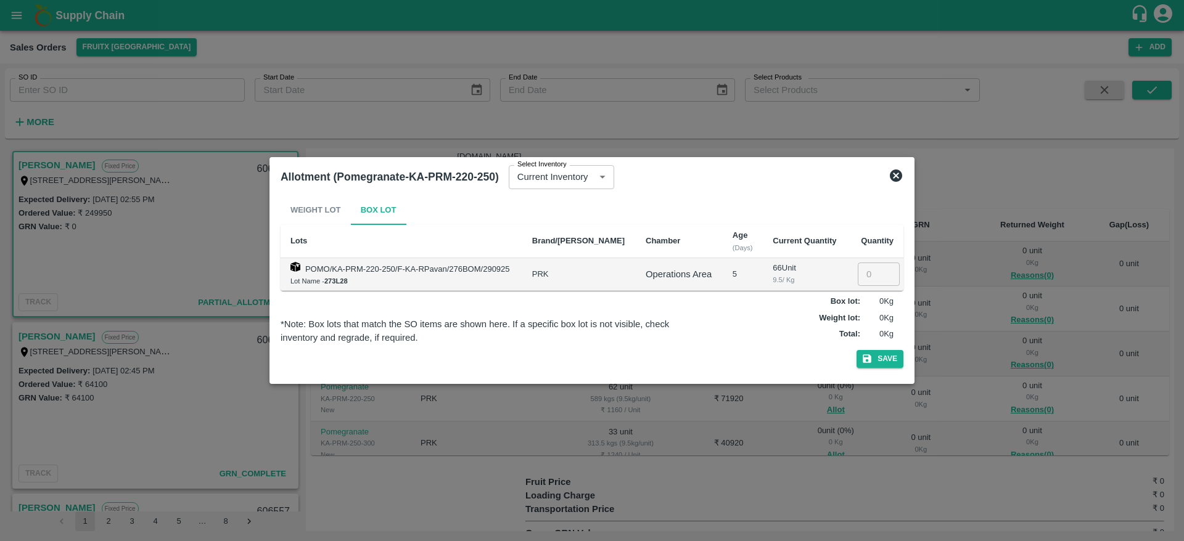
click at [866, 264] on input "number" at bounding box center [879, 274] width 42 height 23
type input "62"
click at [883, 355] on button "Save" at bounding box center [880, 359] width 47 height 18
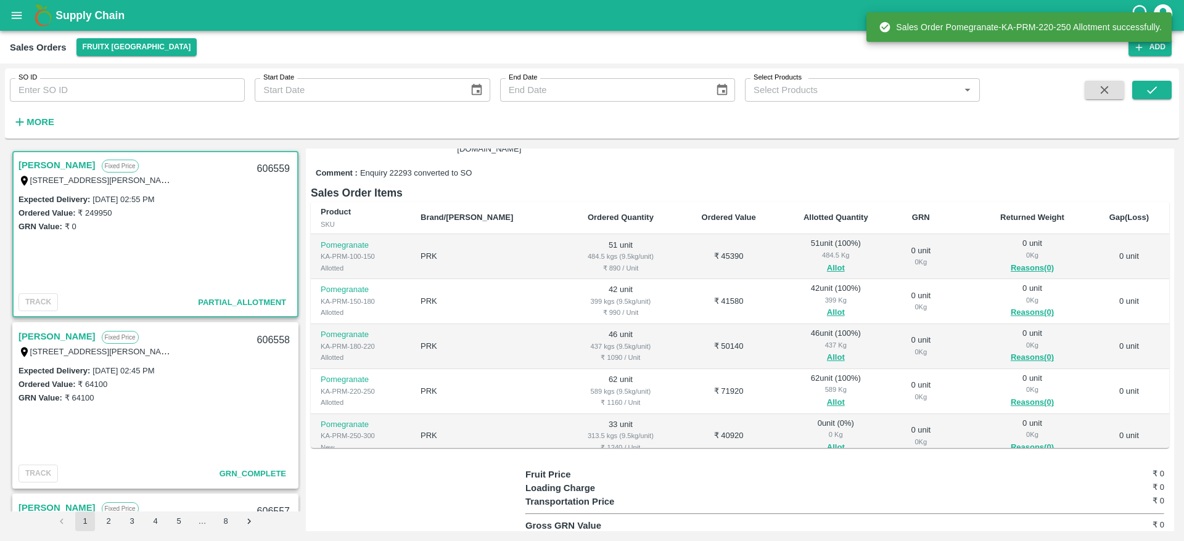
scroll to position [33, 0]
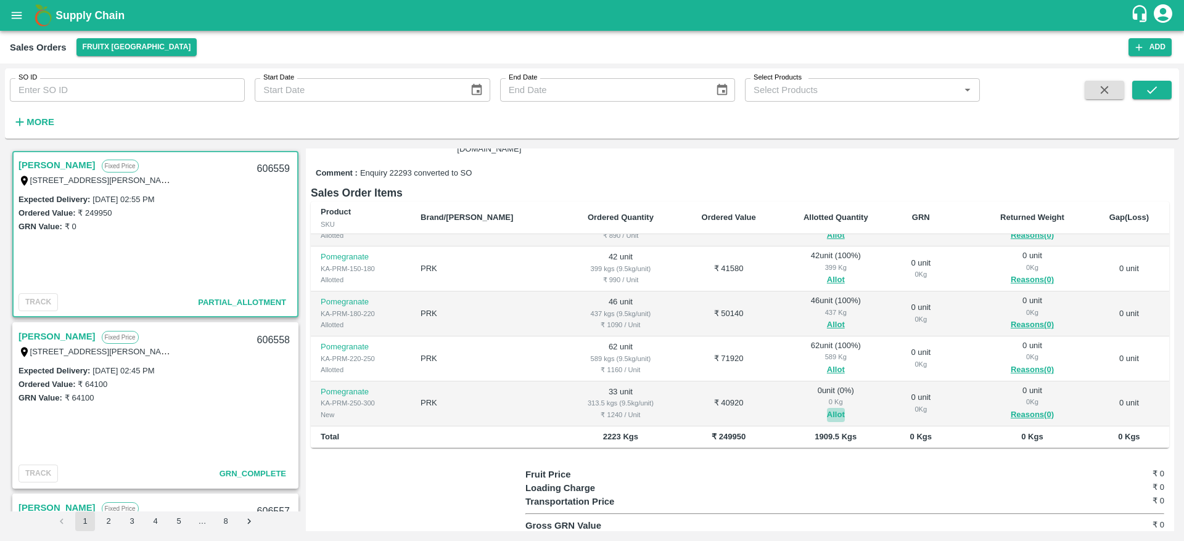
click at [827, 411] on button "Allot" at bounding box center [836, 415] width 18 height 14
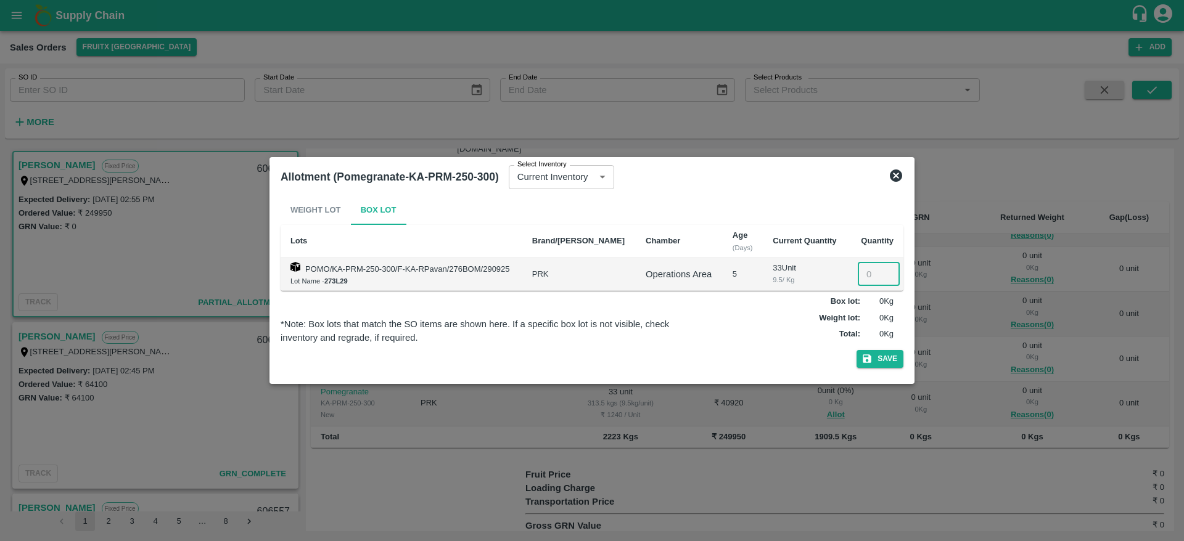
click at [866, 278] on input "number" at bounding box center [879, 274] width 42 height 23
type input "33"
click at [881, 349] on div "Weight Lot Box Lot Lots Brand/Marka Chamber Age (Days) Current Quantity Quantit…" at bounding box center [592, 284] width 623 height 178
click at [881, 352] on button "Save" at bounding box center [880, 359] width 47 height 18
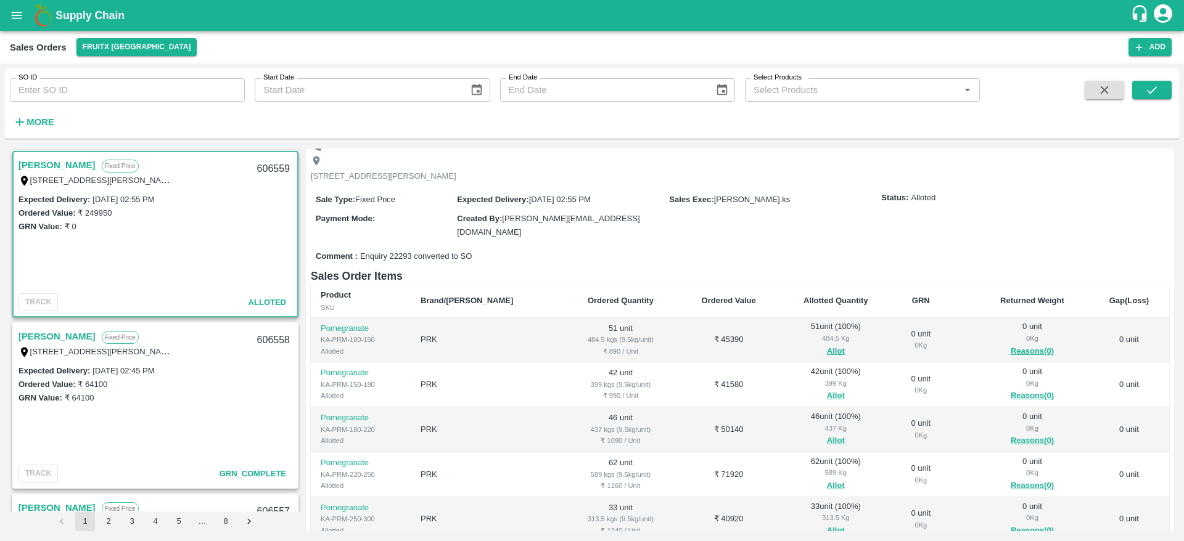
scroll to position [0, 0]
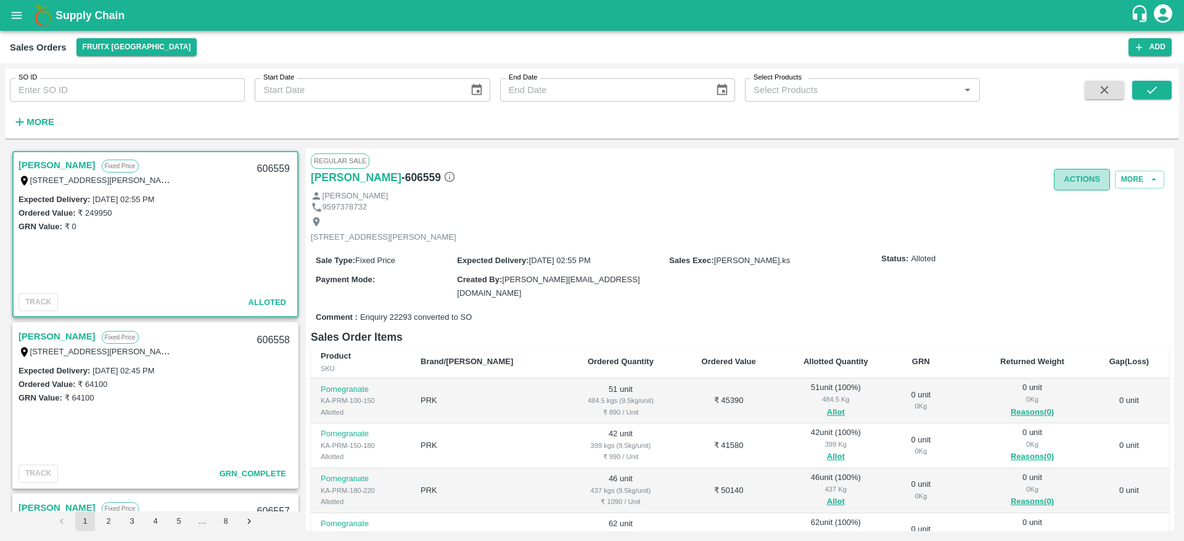
click at [1075, 176] on button "Actions" at bounding box center [1082, 180] width 56 height 22
click at [804, 234] on div at bounding box center [592, 270] width 1184 height 541
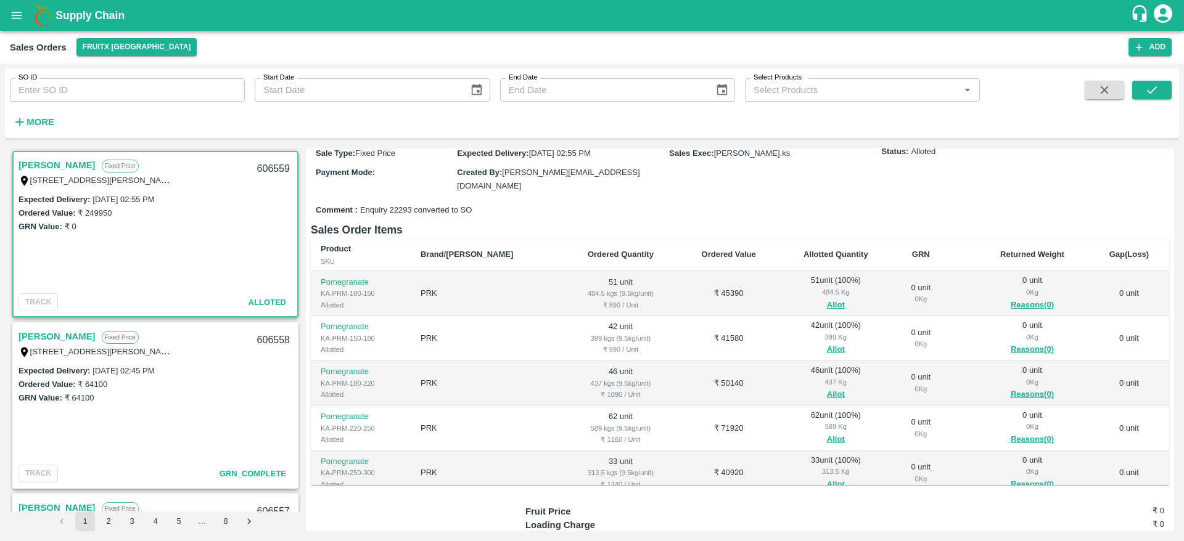
scroll to position [165, 0]
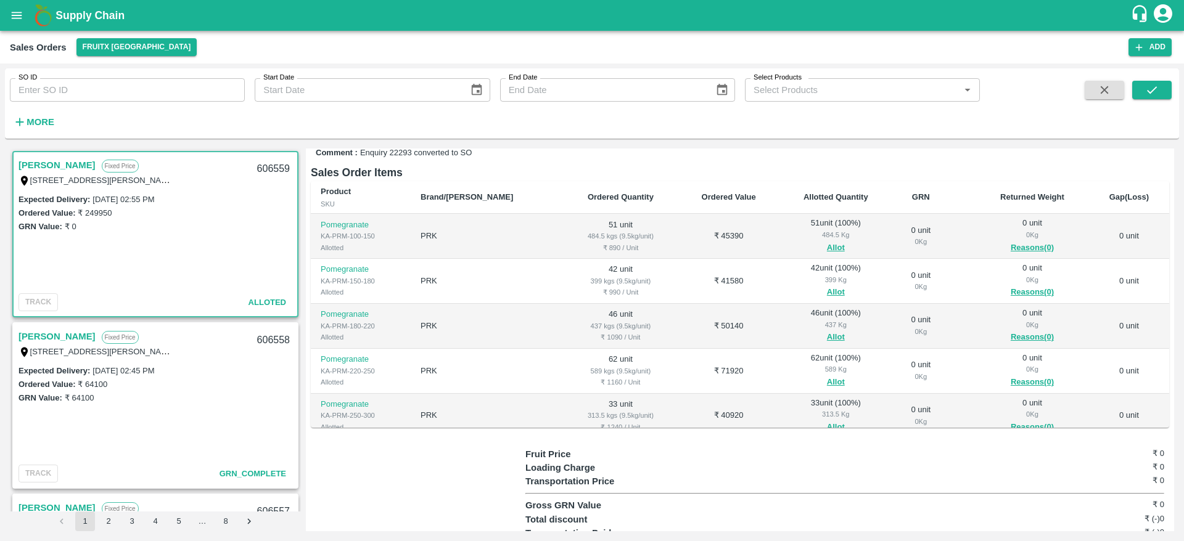
click at [260, 172] on div "606559" at bounding box center [273, 169] width 47 height 29
copy div "606559"
